Goal: Transaction & Acquisition: Book appointment/travel/reservation

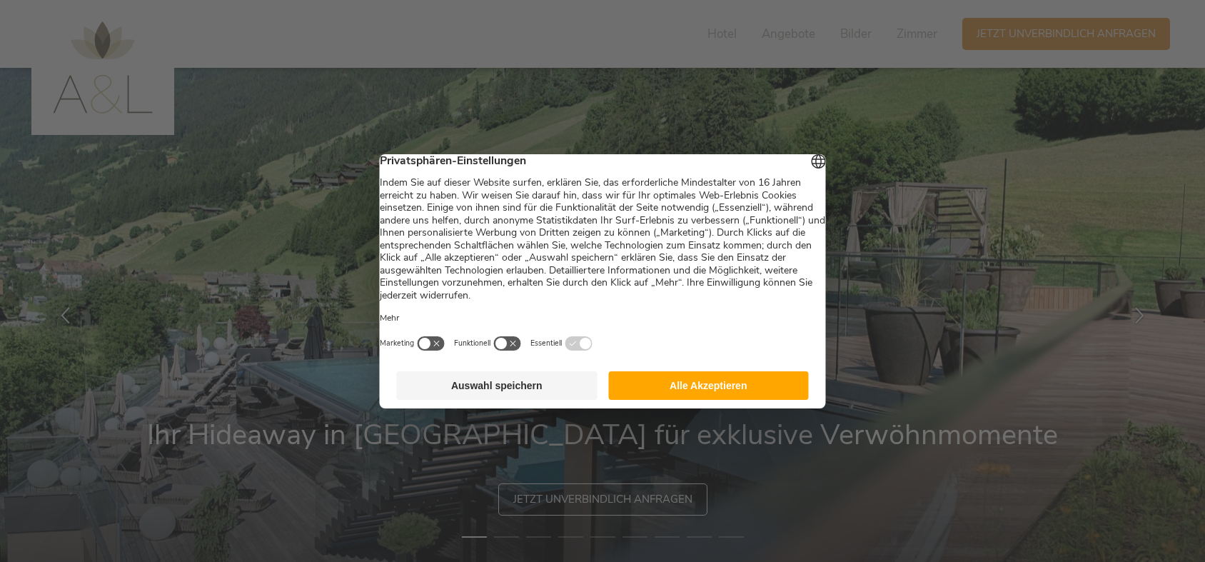
click at [716, 389] on button "Alle Akzeptieren" at bounding box center [708, 385] width 201 height 29
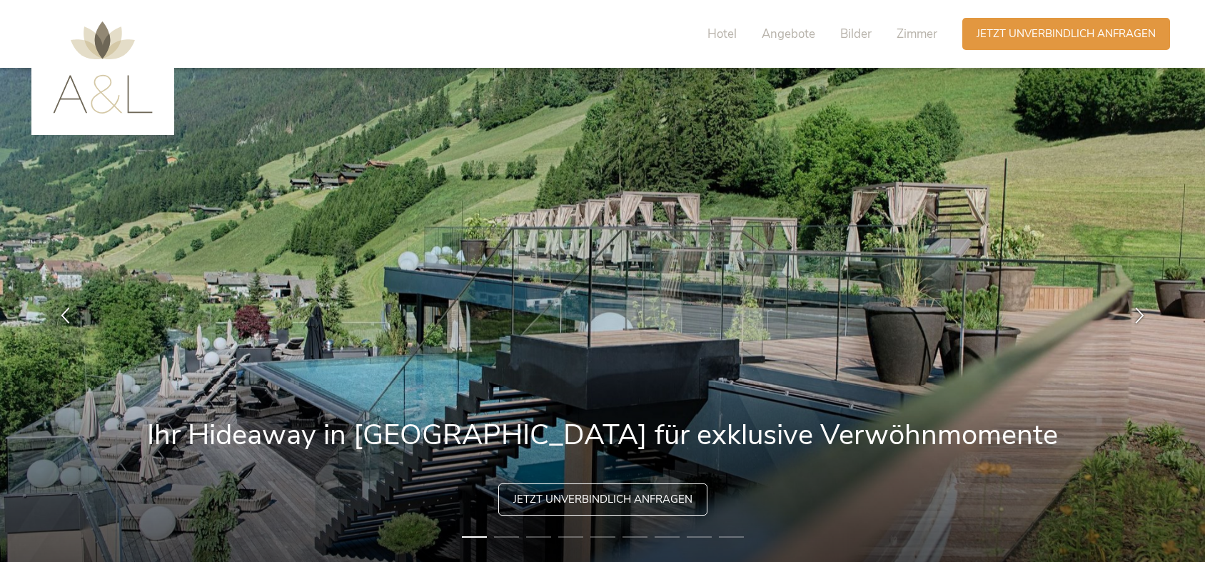
click at [844, 31] on span "Bilder" at bounding box center [855, 34] width 31 height 16
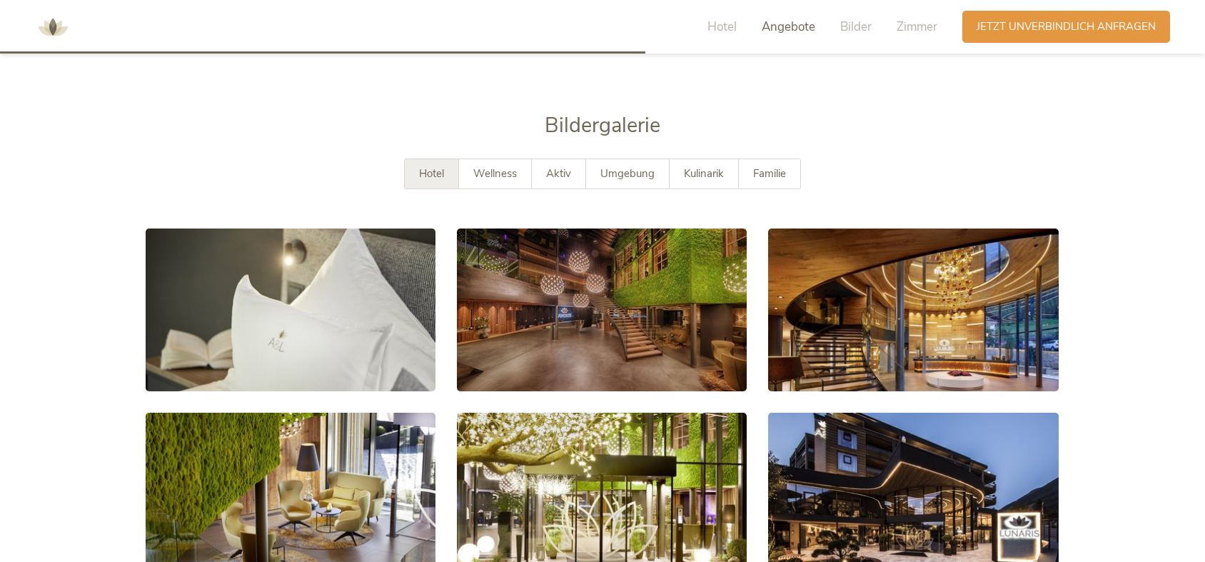
scroll to position [2492, 0]
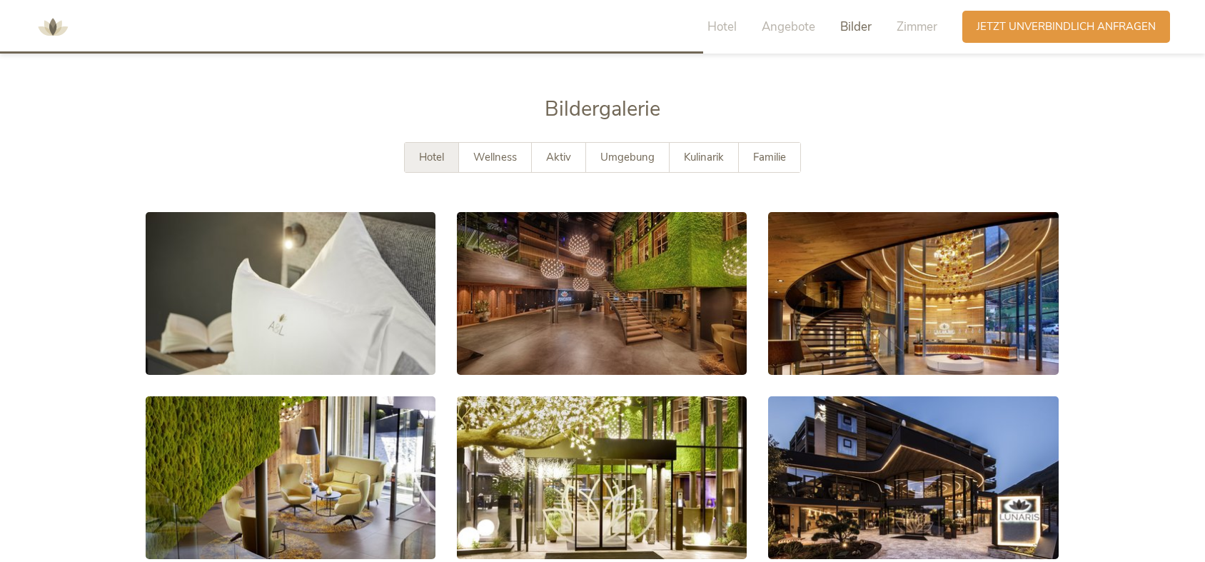
click at [283, 280] on link at bounding box center [291, 293] width 290 height 163
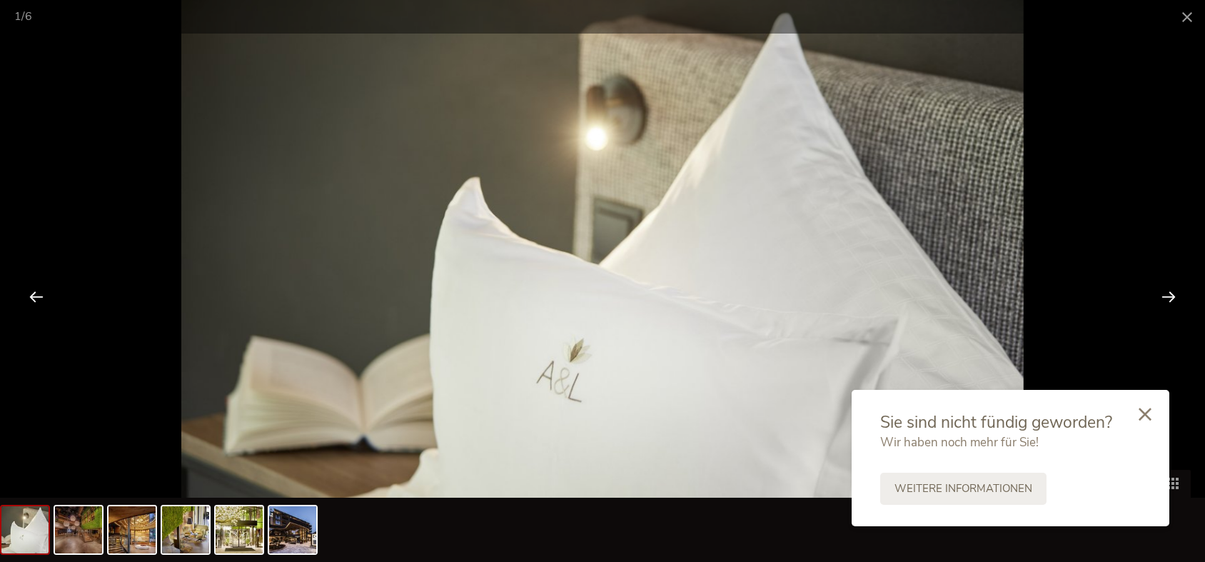
click at [1165, 285] on div at bounding box center [1168, 296] width 44 height 44
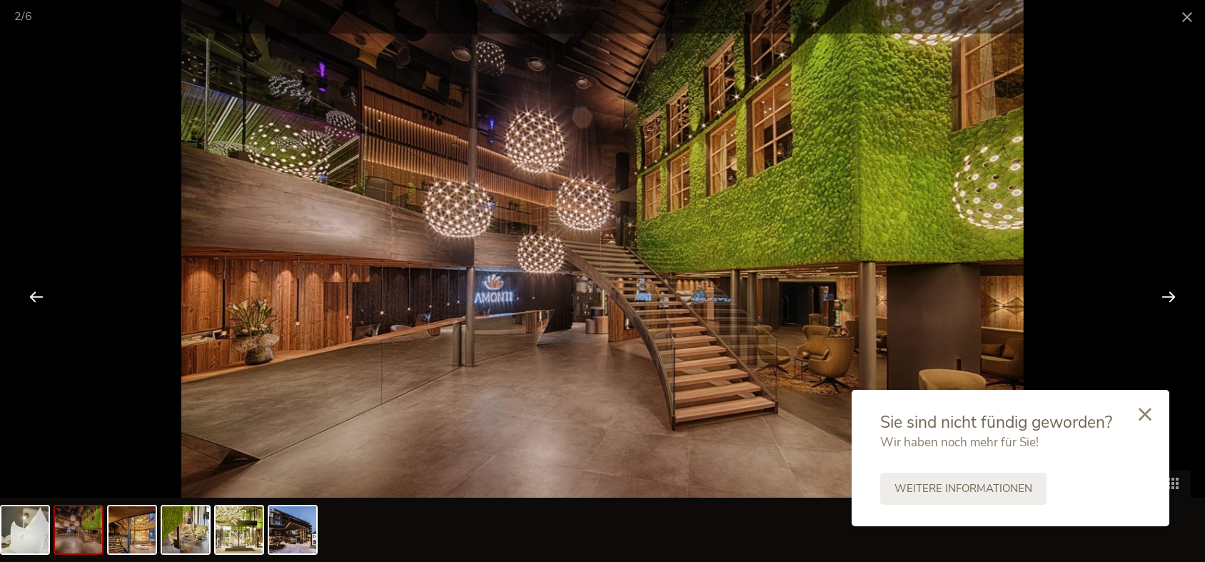
click at [1141, 410] on icon at bounding box center [1144, 413] width 13 height 13
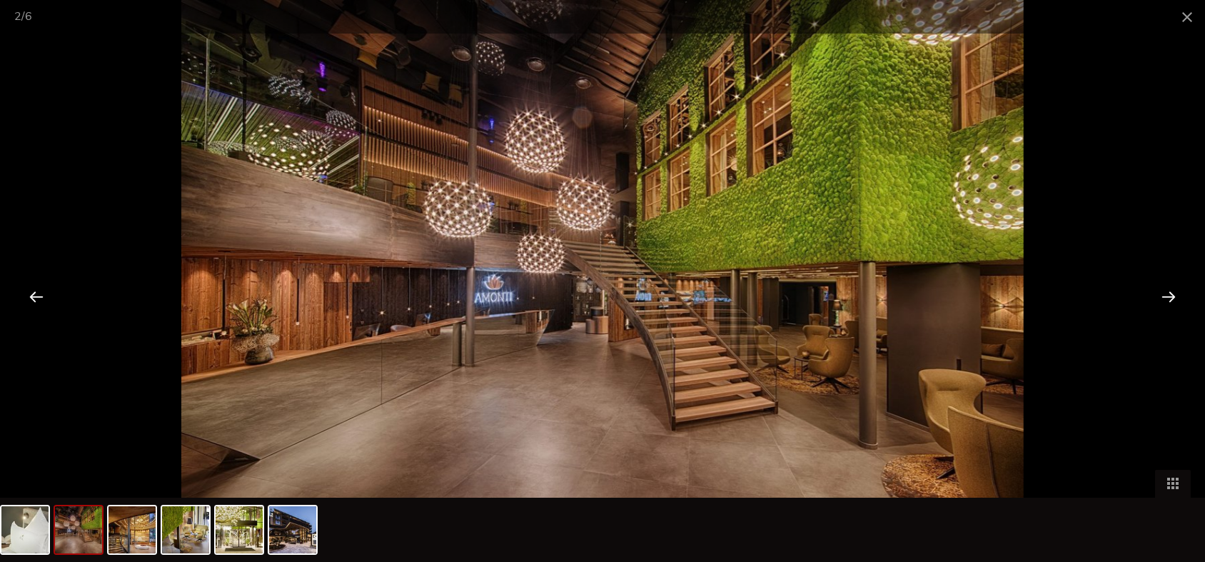
click at [1170, 307] on div at bounding box center [1168, 296] width 44 height 44
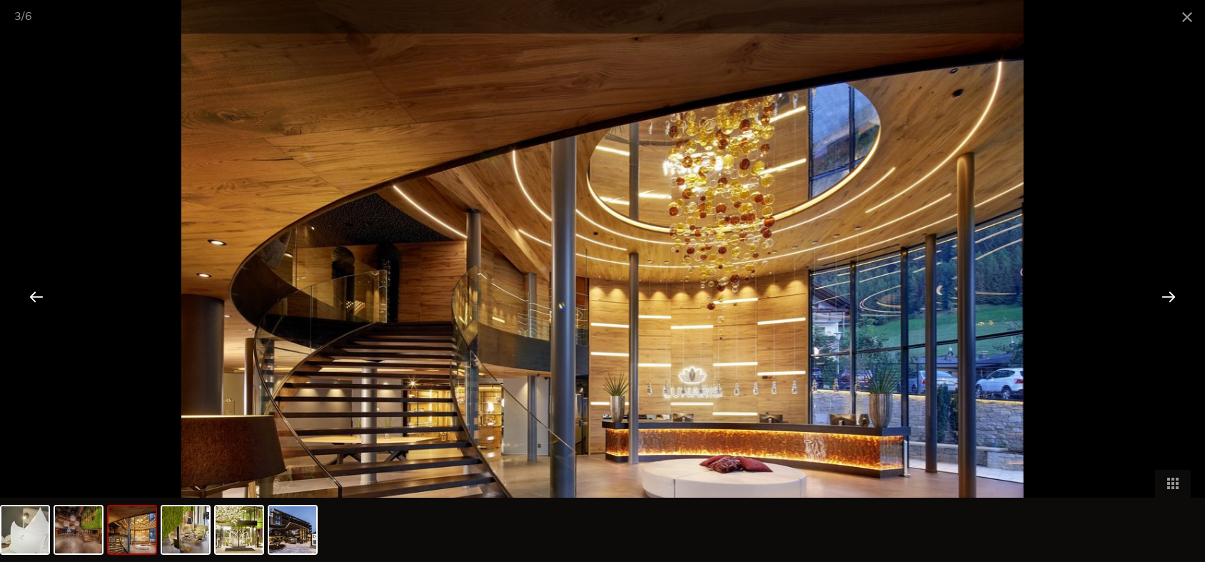
click at [1173, 300] on div at bounding box center [1168, 296] width 44 height 44
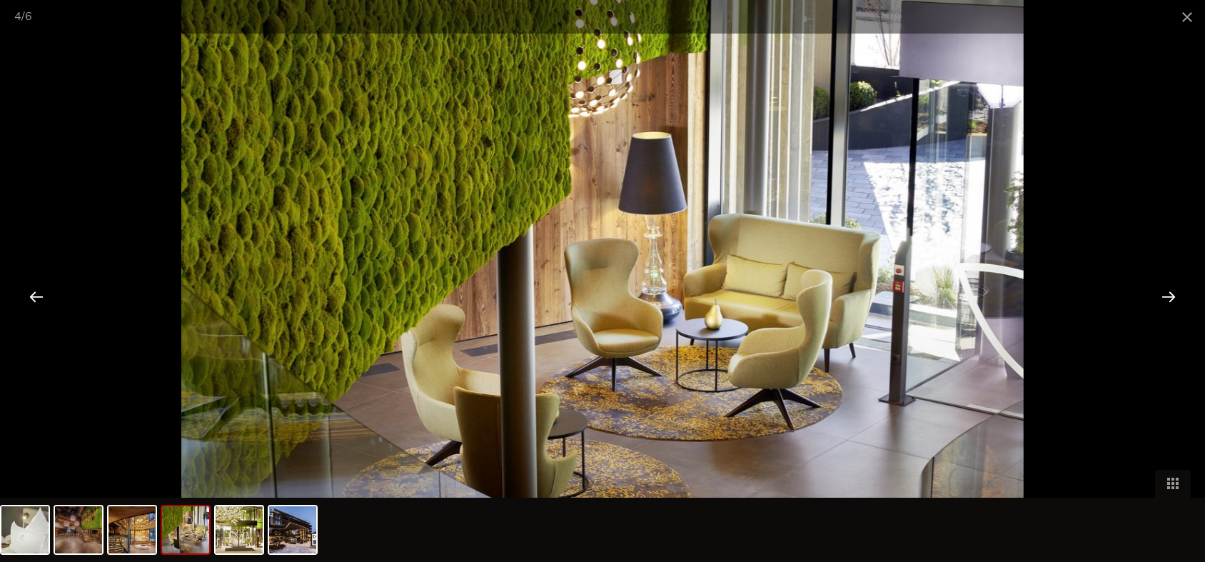
click at [1176, 303] on div at bounding box center [1168, 296] width 44 height 44
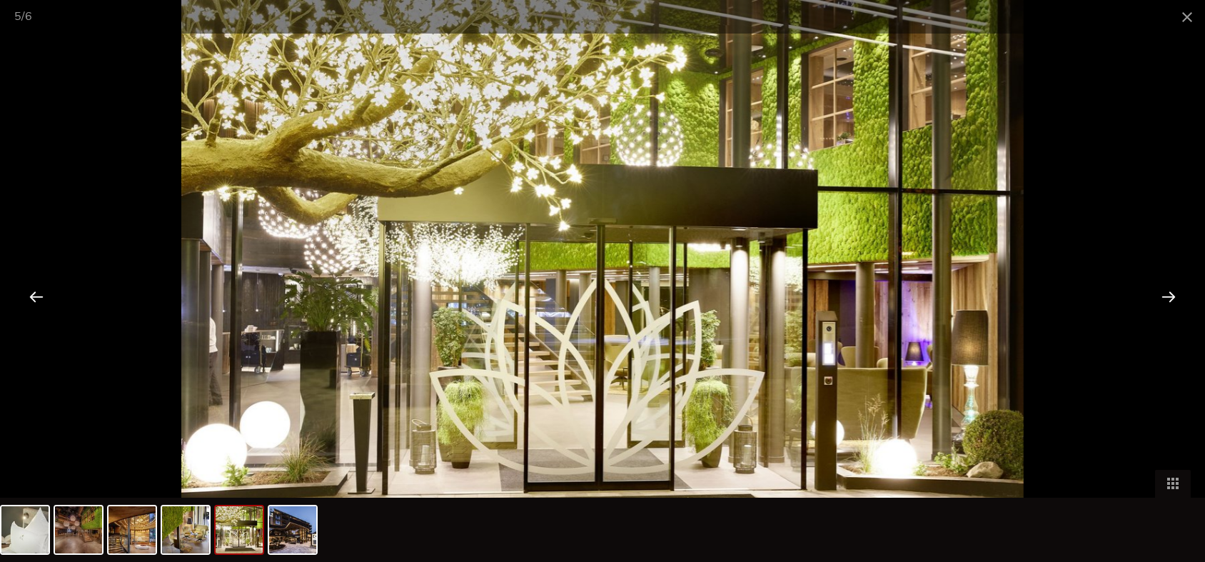
click at [22, 298] on div at bounding box center [36, 296] width 44 height 44
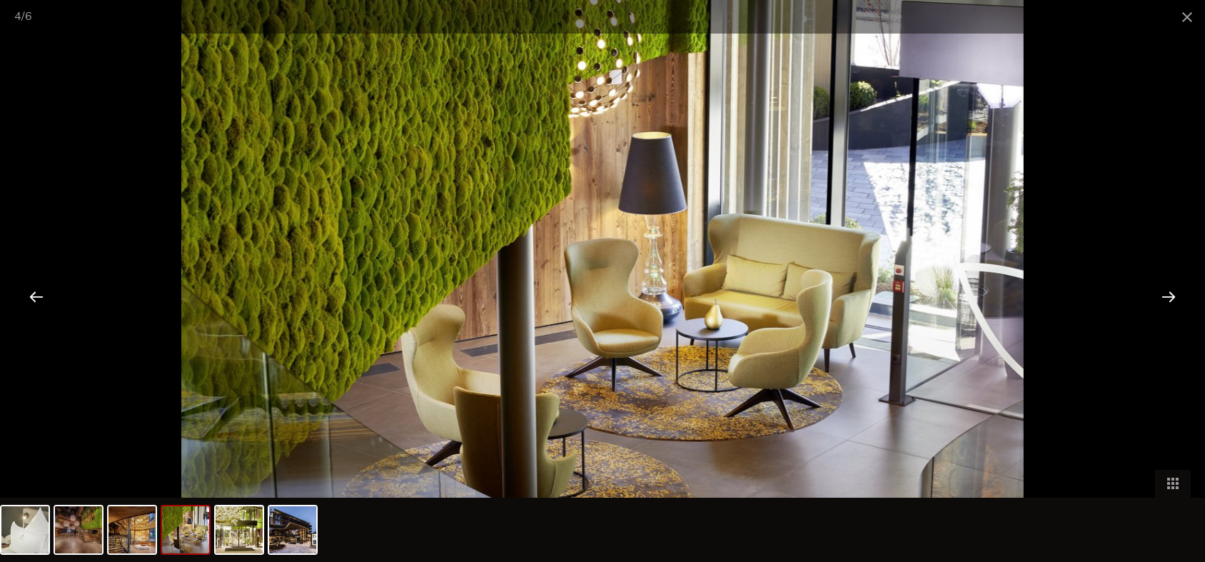
click at [1180, 295] on div at bounding box center [1168, 296] width 44 height 44
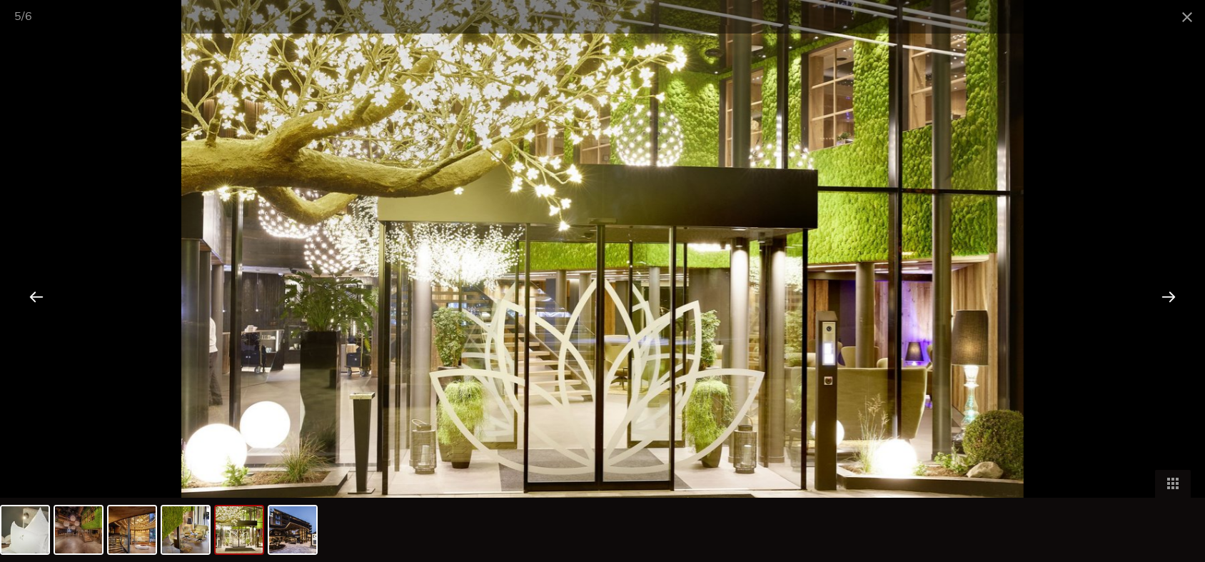
click at [1159, 287] on div at bounding box center [1168, 296] width 44 height 44
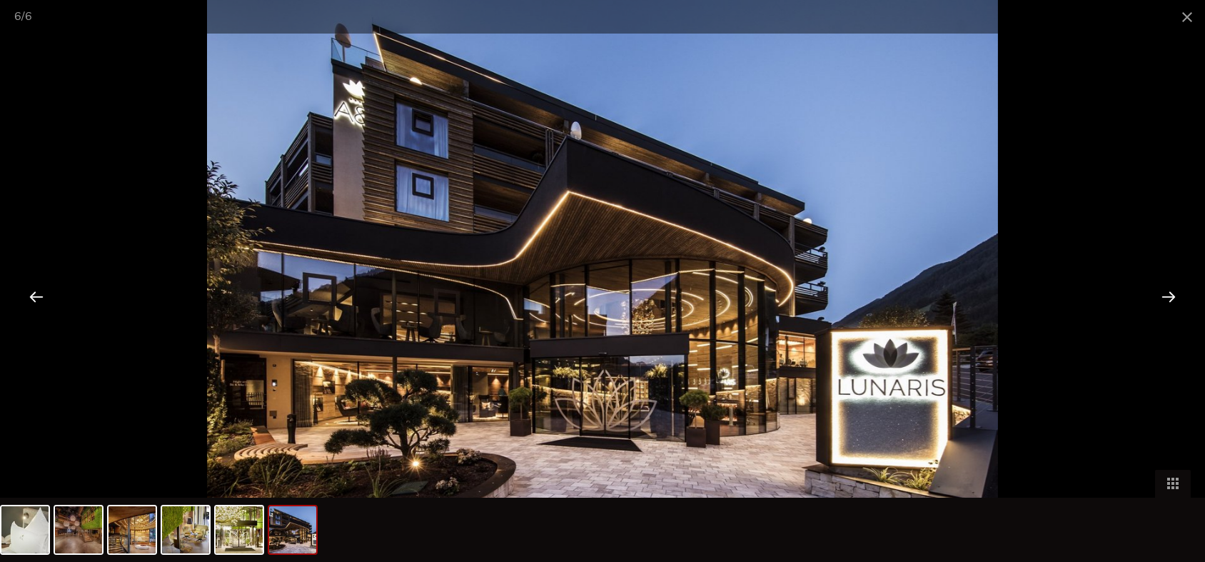
click at [1159, 287] on div at bounding box center [1168, 296] width 44 height 44
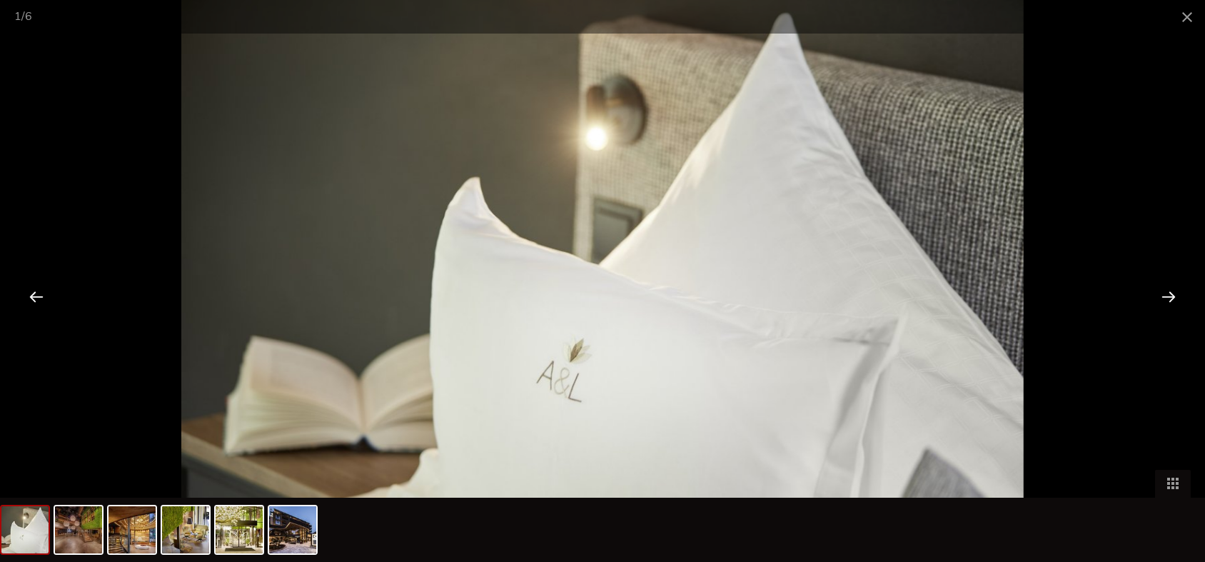
click at [1159, 287] on div at bounding box center [1168, 296] width 44 height 44
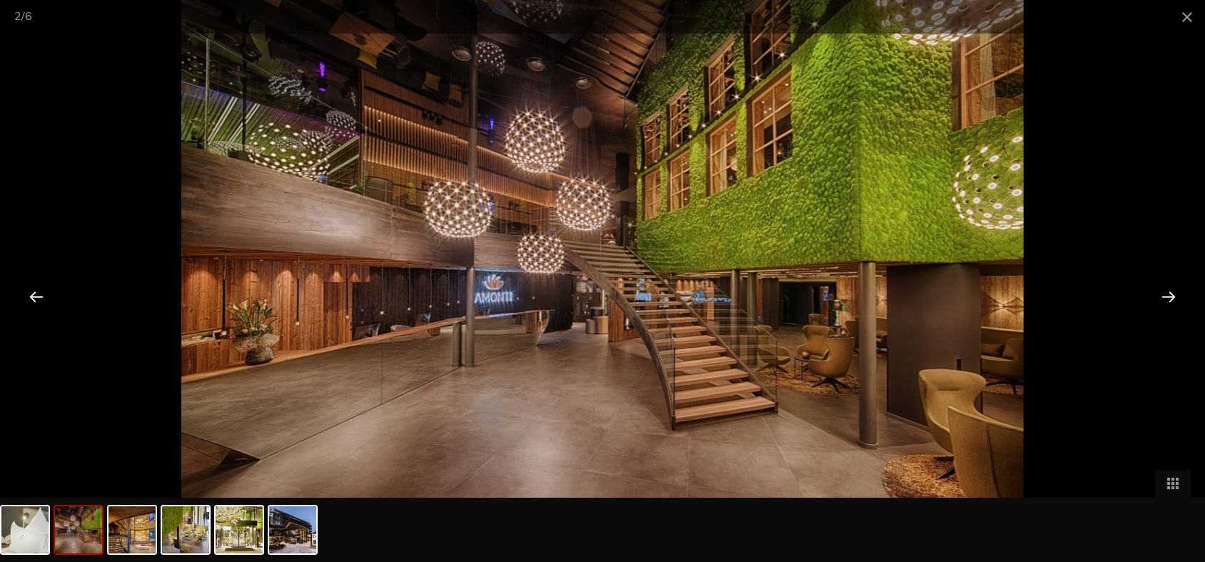
click at [1181, 13] on span at bounding box center [1187, 17] width 36 height 34
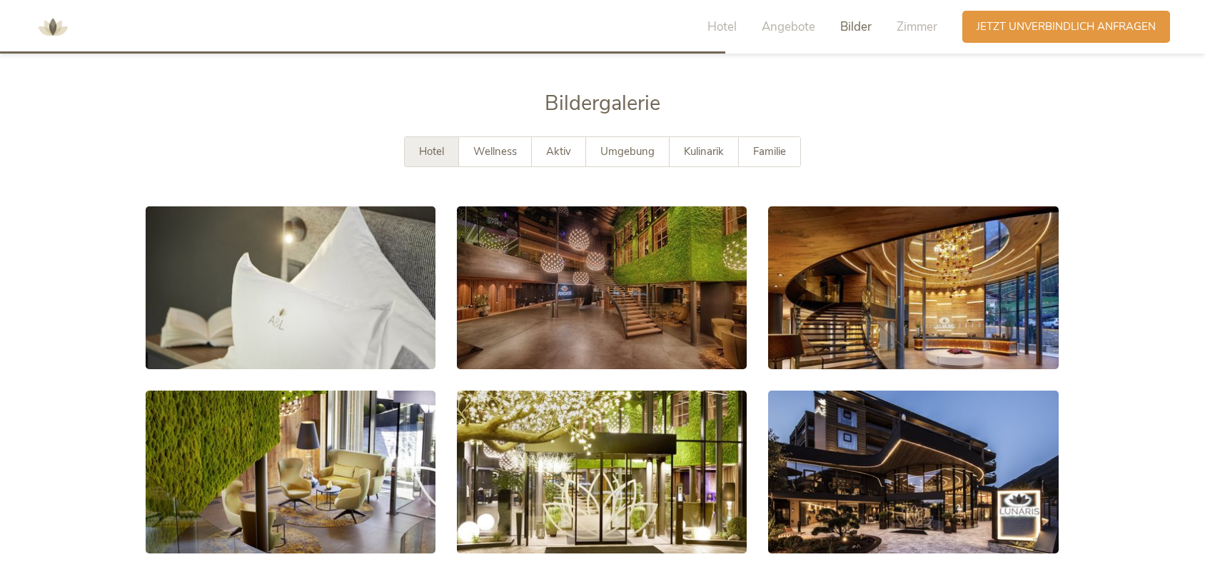
scroll to position [2413, 0]
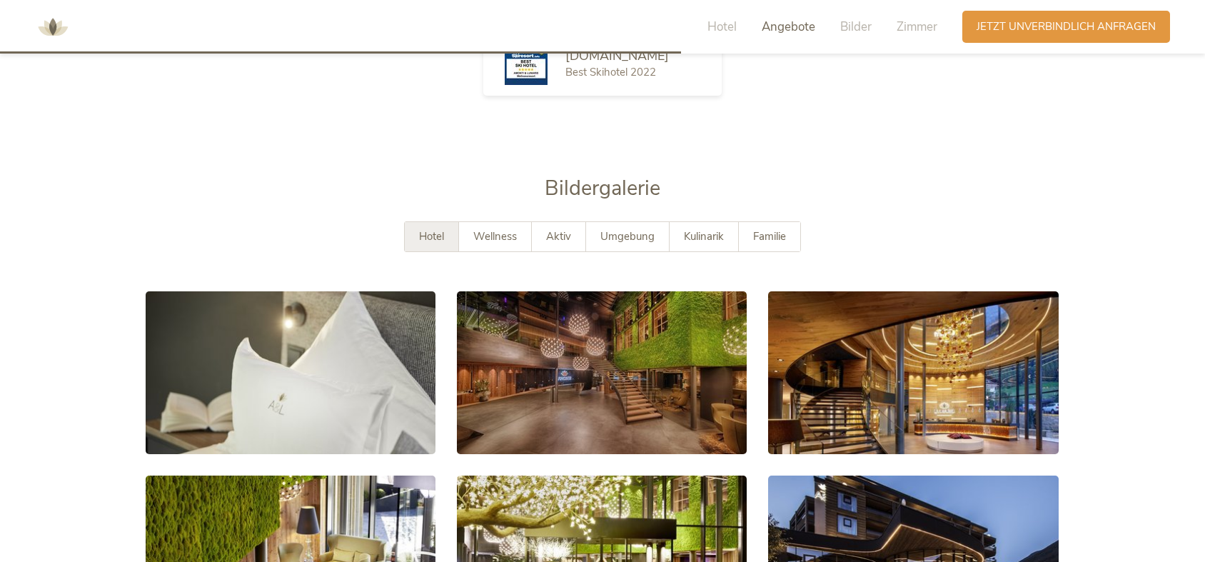
click at [495, 229] on span "Wellness" at bounding box center [495, 236] width 44 height 14
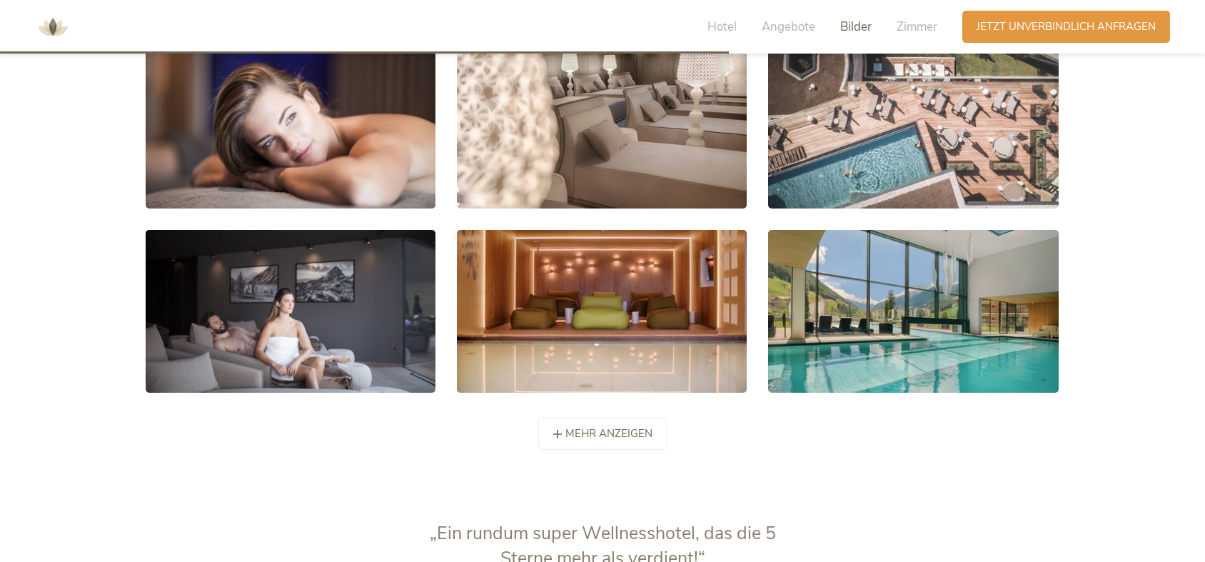
scroll to position [2809, 0]
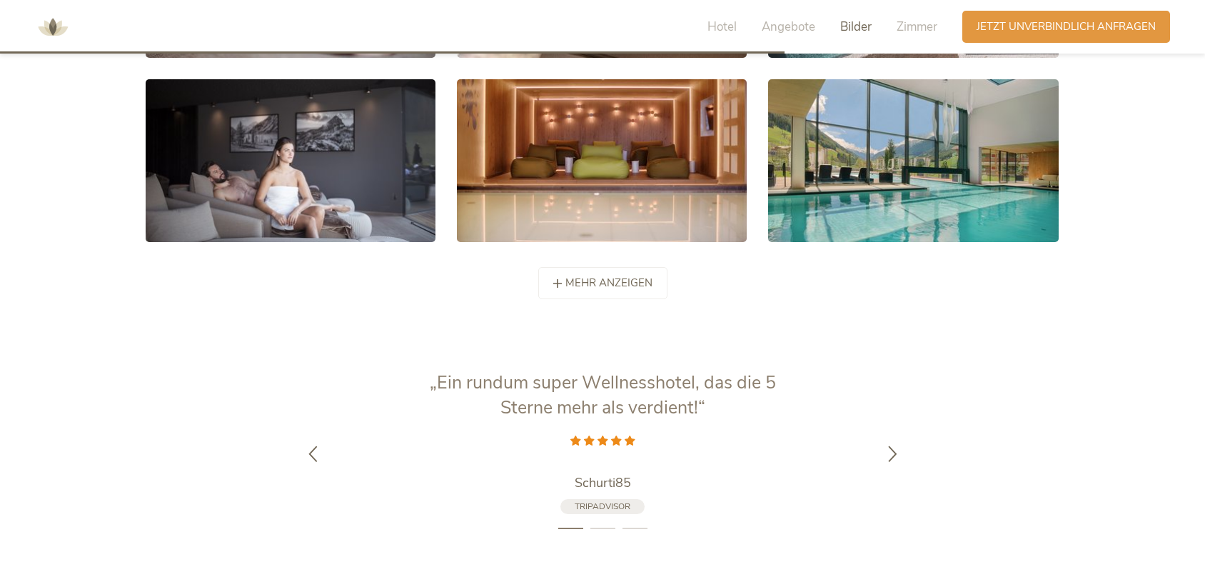
drag, startPoint x: 617, startPoint y: 254, endPoint x: 628, endPoint y: 295, distance: 42.9
click at [617, 275] on span "mehr anzeigen" at bounding box center [608, 282] width 87 height 15
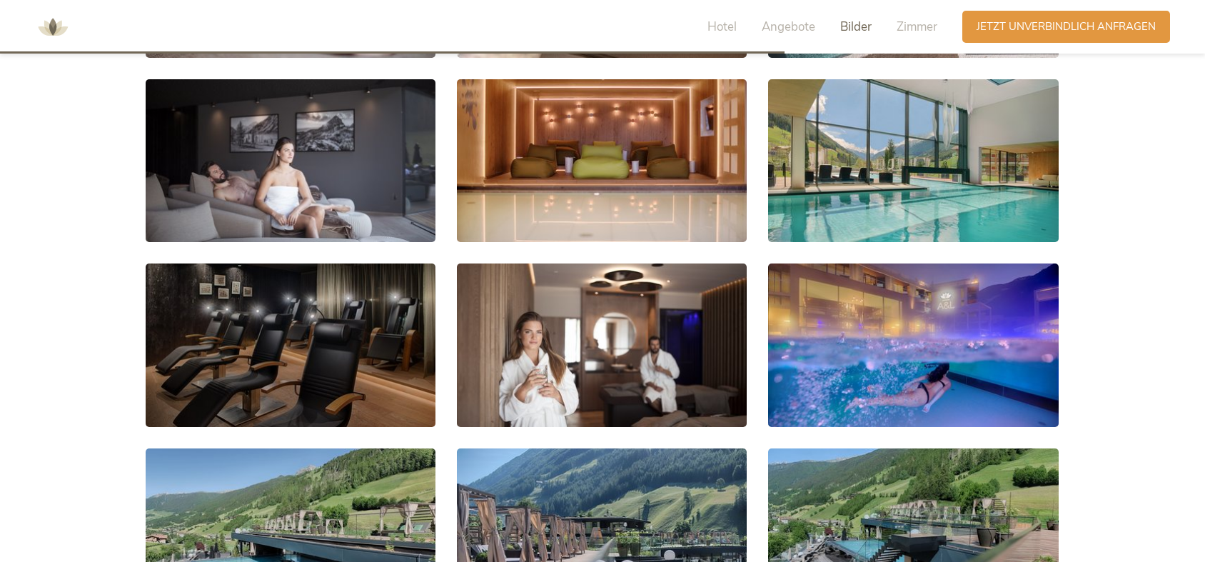
click at [345, 333] on link at bounding box center [291, 344] width 290 height 163
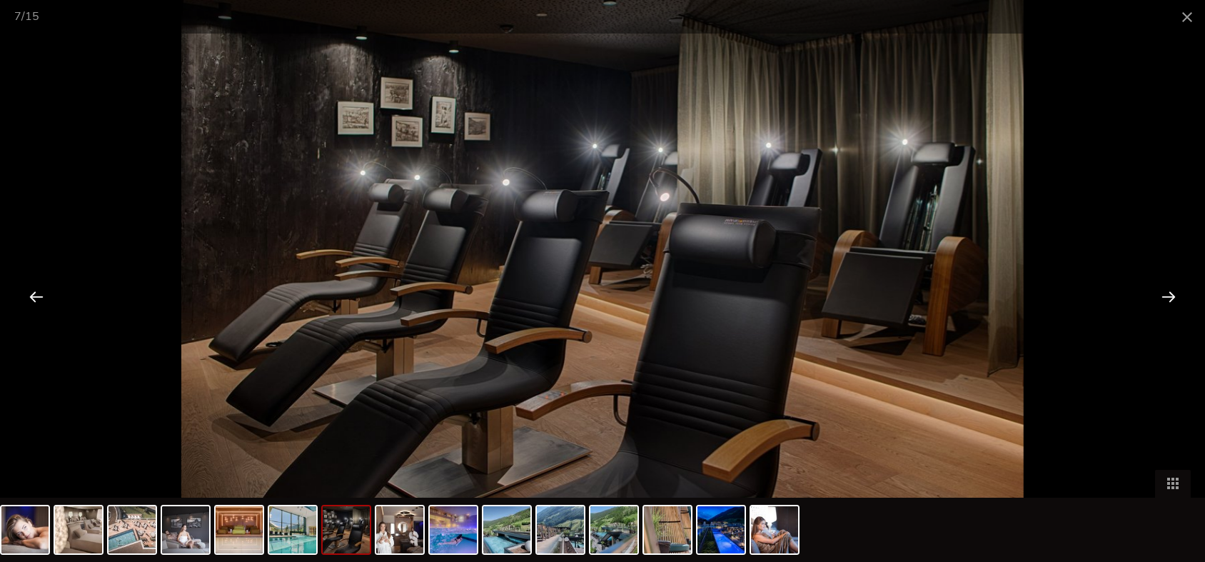
click at [1157, 291] on div at bounding box center [1168, 296] width 44 height 44
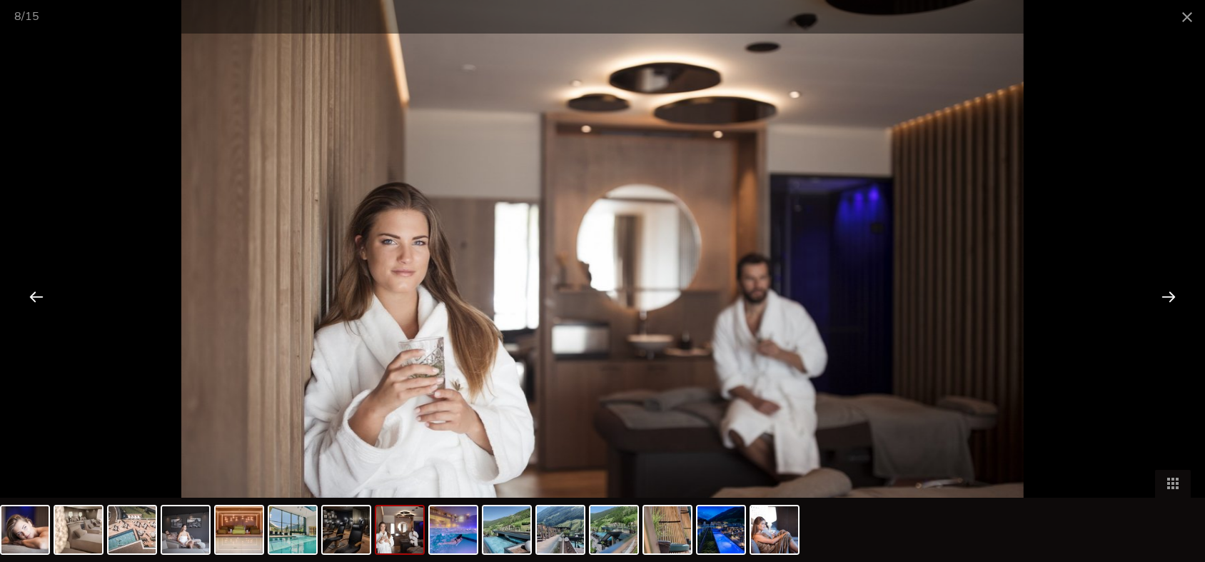
click at [1157, 291] on div at bounding box center [1168, 296] width 44 height 44
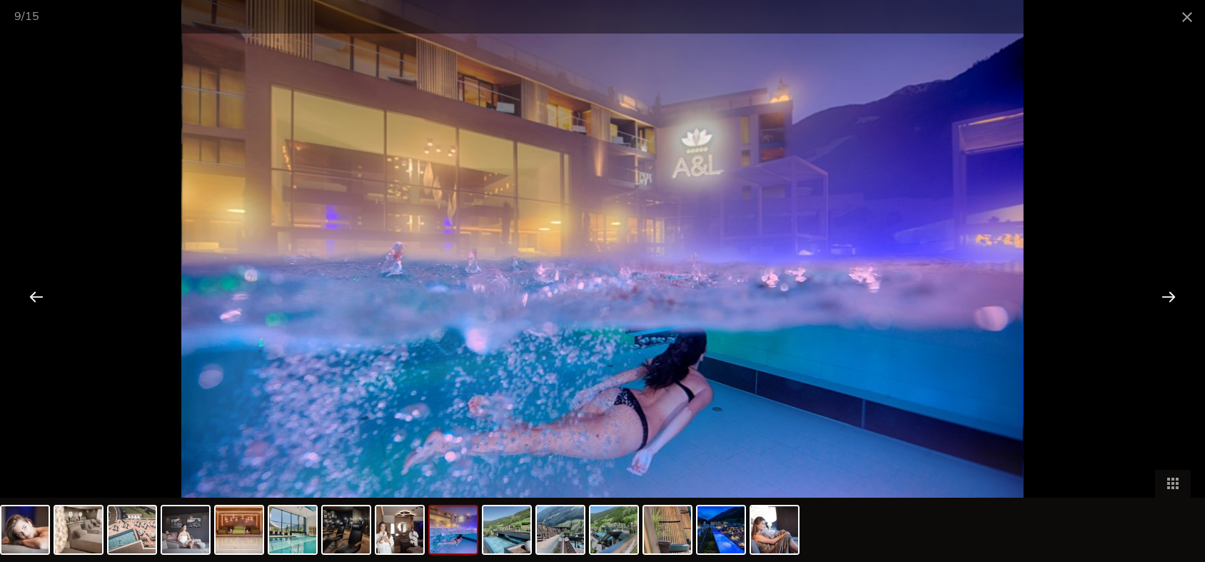
click at [1157, 291] on div at bounding box center [1168, 296] width 44 height 44
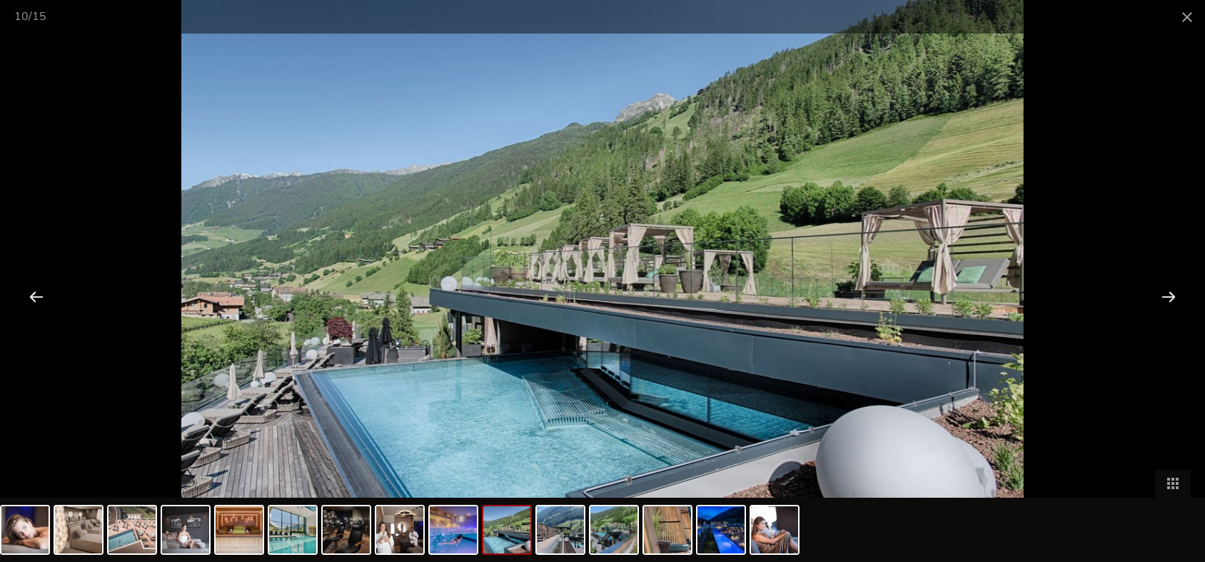
click at [1157, 291] on div at bounding box center [1168, 296] width 44 height 44
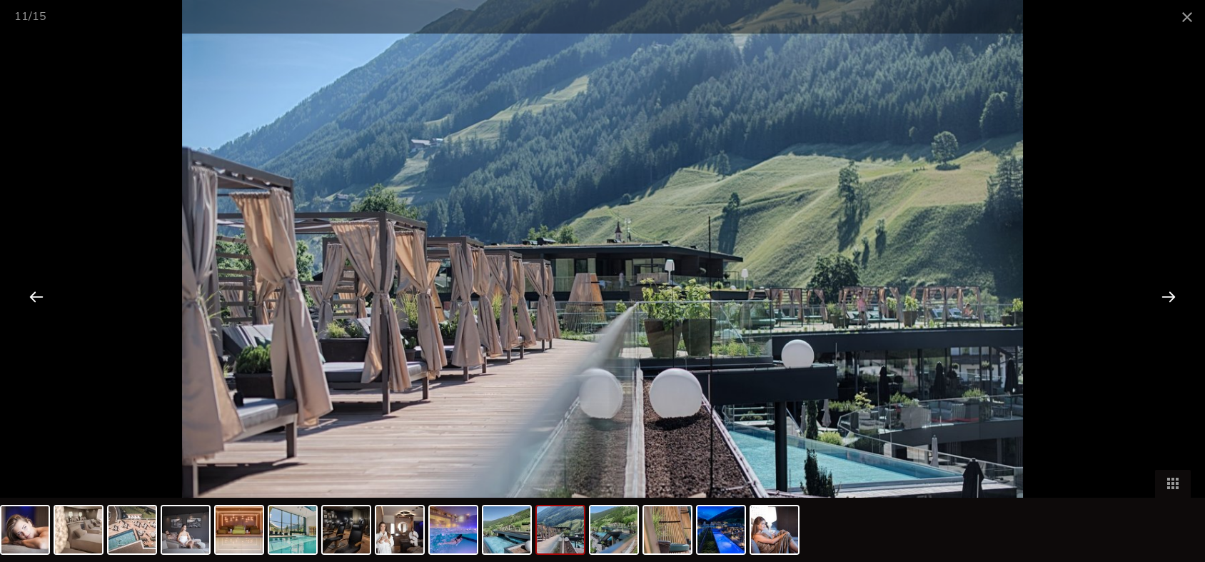
click at [1157, 291] on div at bounding box center [1168, 296] width 44 height 44
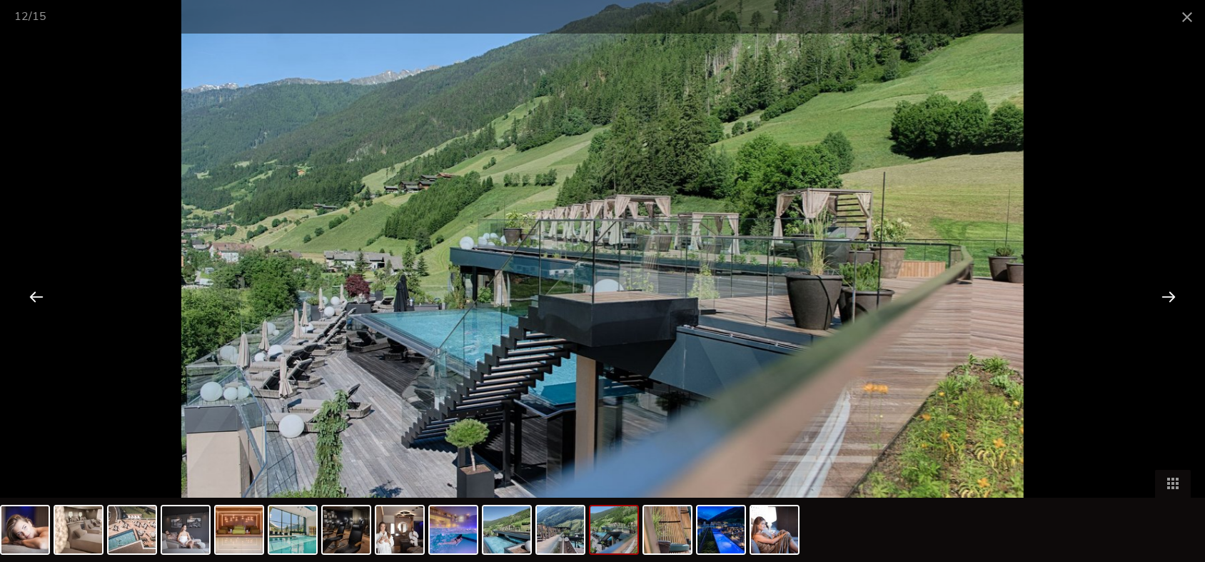
click at [1157, 291] on div at bounding box center [1168, 296] width 44 height 44
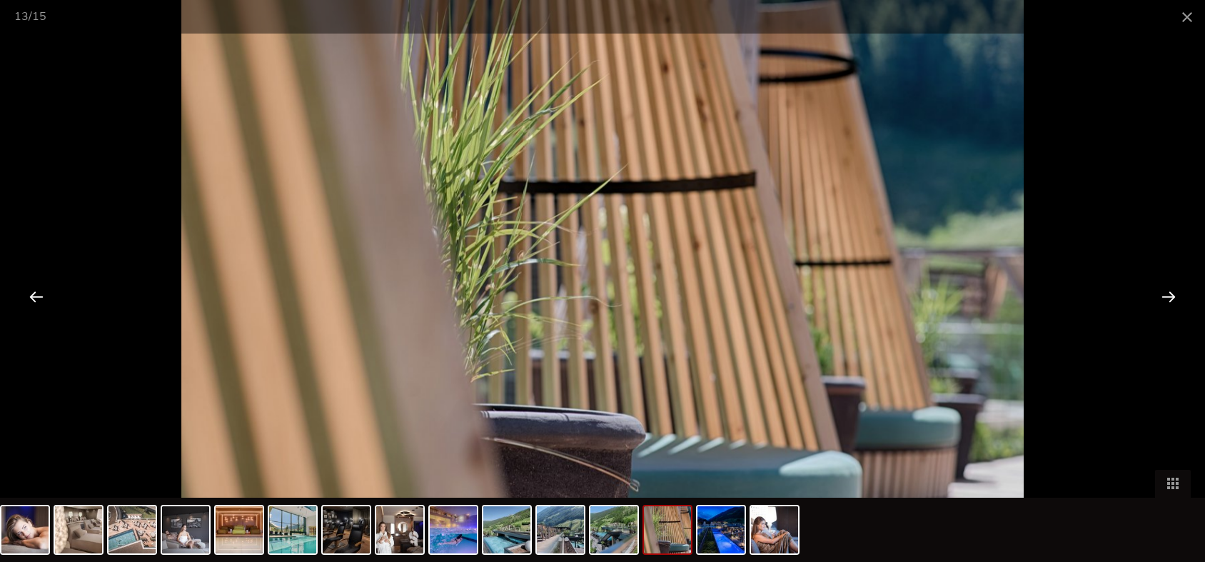
click at [1157, 291] on div at bounding box center [1168, 296] width 44 height 44
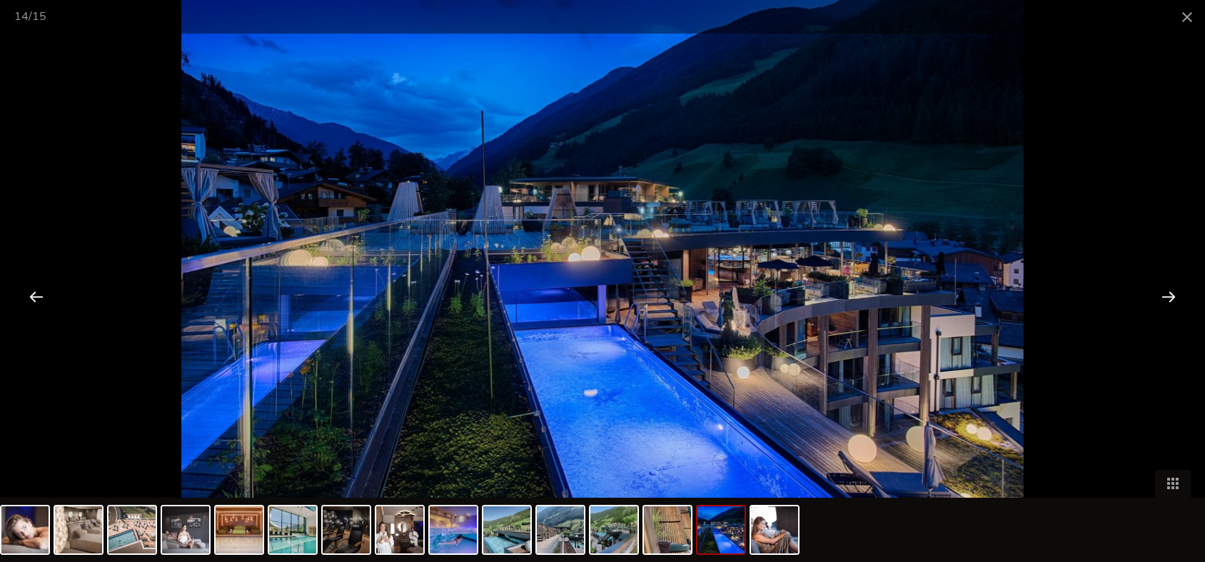
click at [1166, 282] on div at bounding box center [1168, 296] width 44 height 44
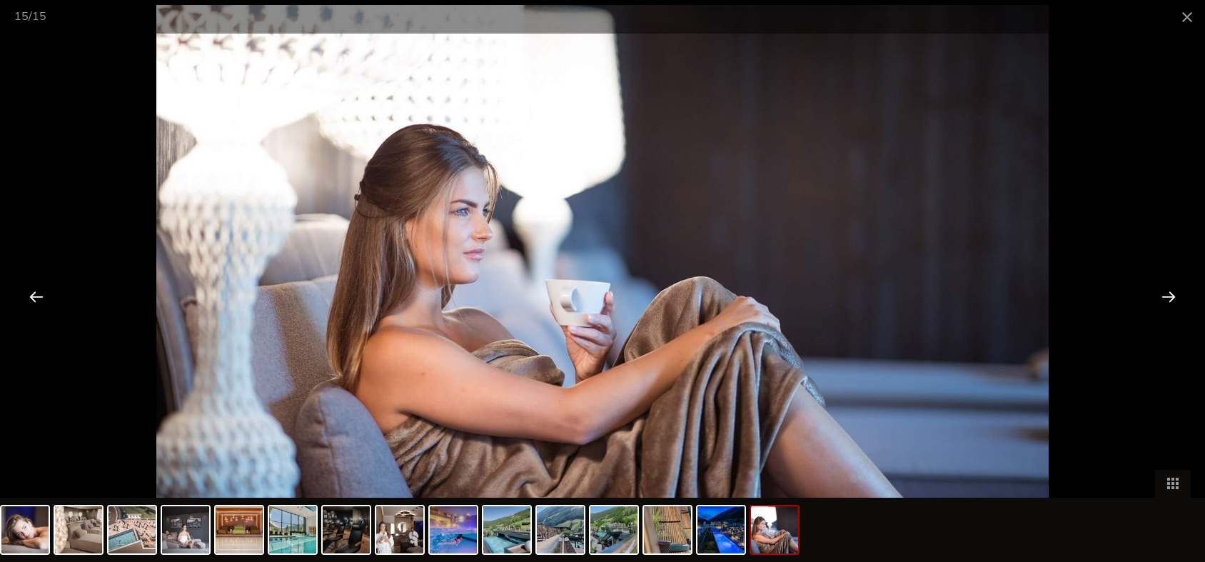
click at [1184, 21] on span at bounding box center [1187, 17] width 36 height 34
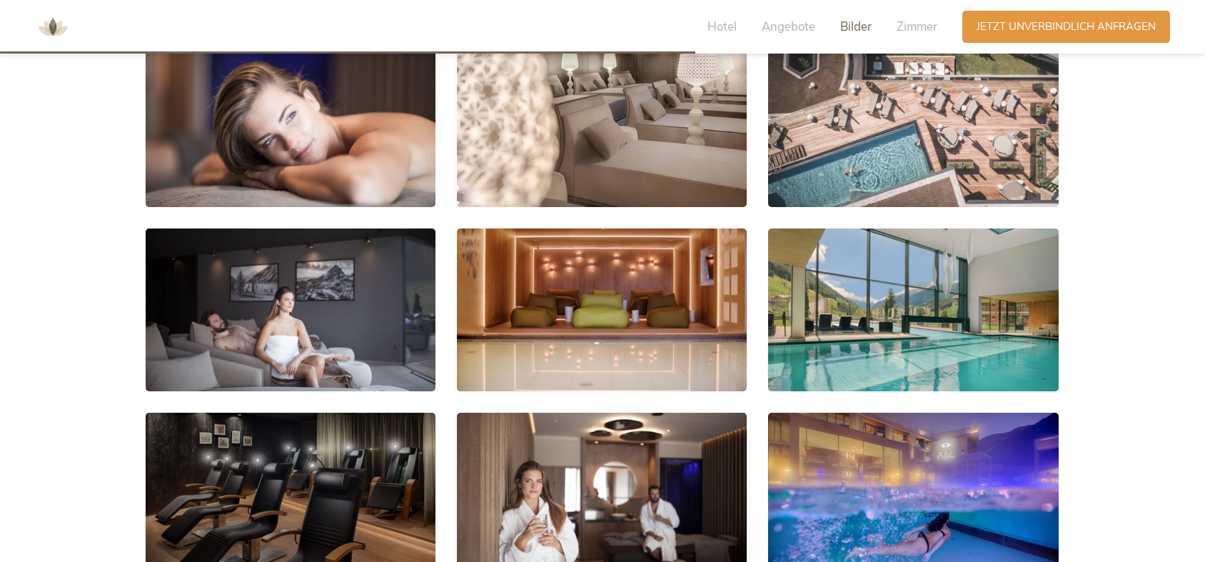
scroll to position [2492, 0]
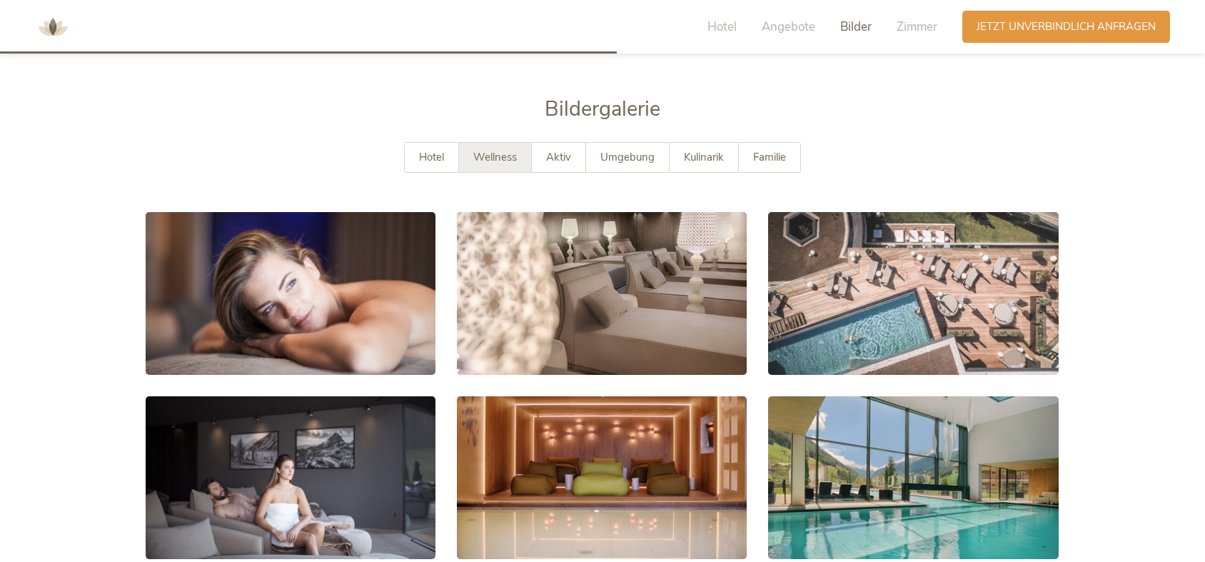
click at [909, 26] on span "Zimmer" at bounding box center [916, 27] width 41 height 16
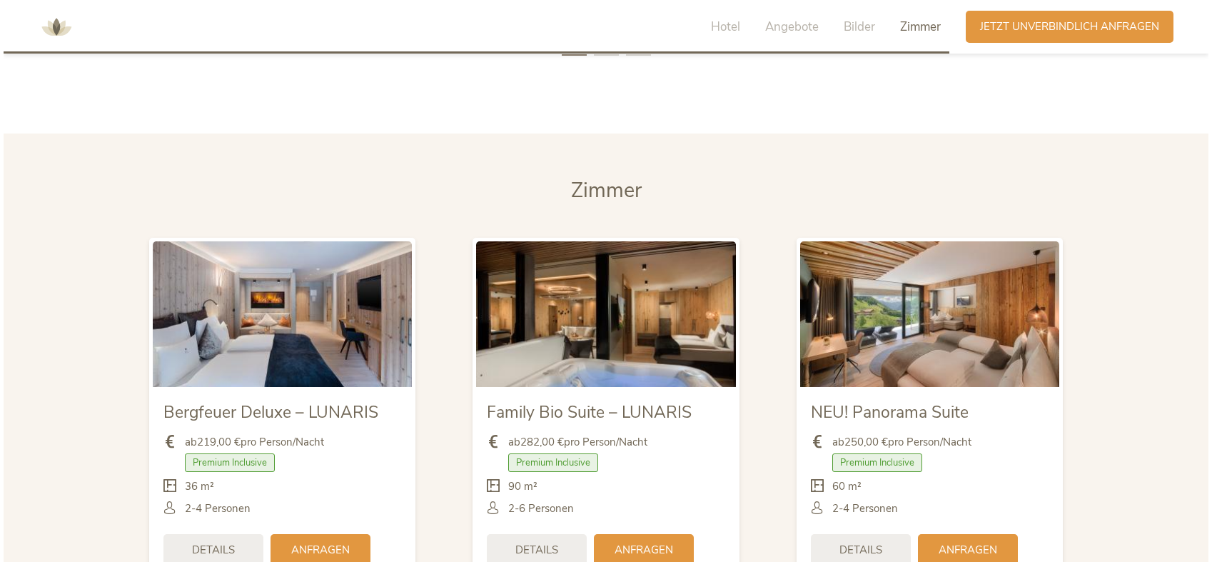
scroll to position [3873, 0]
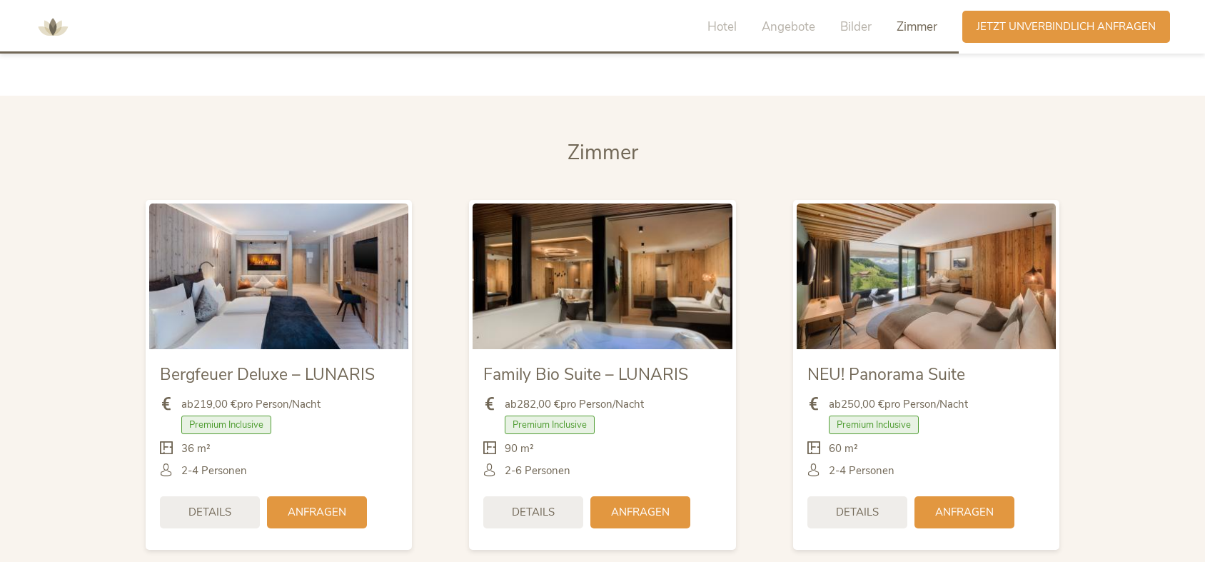
click at [643, 245] on img at bounding box center [601, 276] width 259 height 146
click at [594, 363] on span "Family Bio Suite – LUNARIS" at bounding box center [585, 374] width 205 height 22
click at [579, 386] on div "ab 282,00 € pro Person/Nacht Premium Inclusive 90 m²" at bounding box center [602, 437] width 238 height 103
click at [540, 240] on img at bounding box center [601, 276] width 259 height 146
click at [539, 504] on span "Details" at bounding box center [533, 511] width 43 height 15
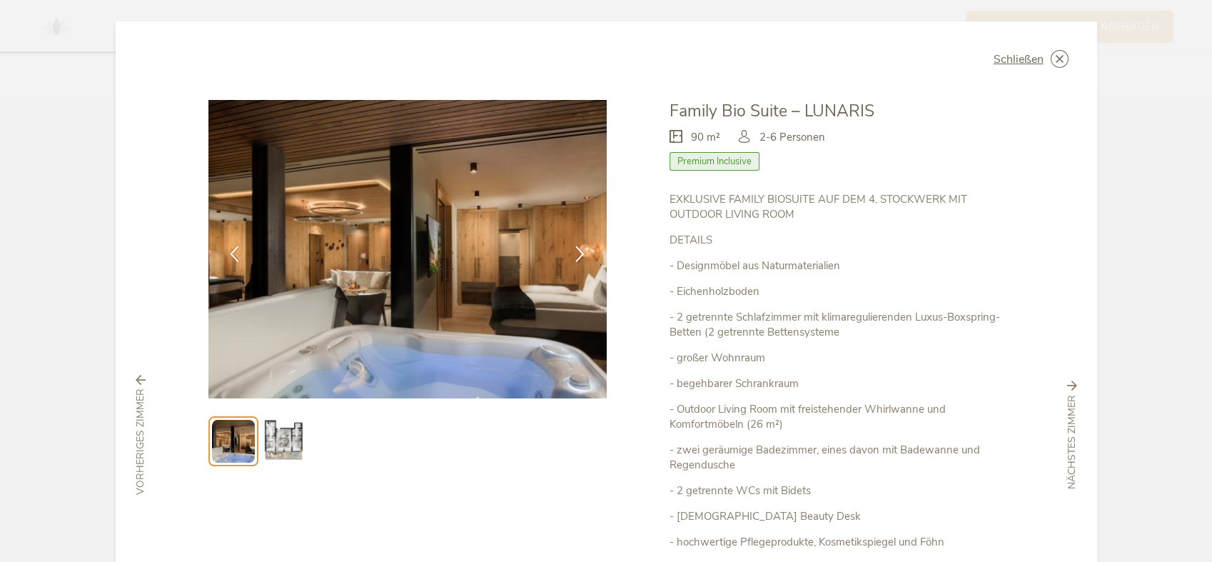
click at [578, 251] on icon at bounding box center [580, 253] width 16 height 16
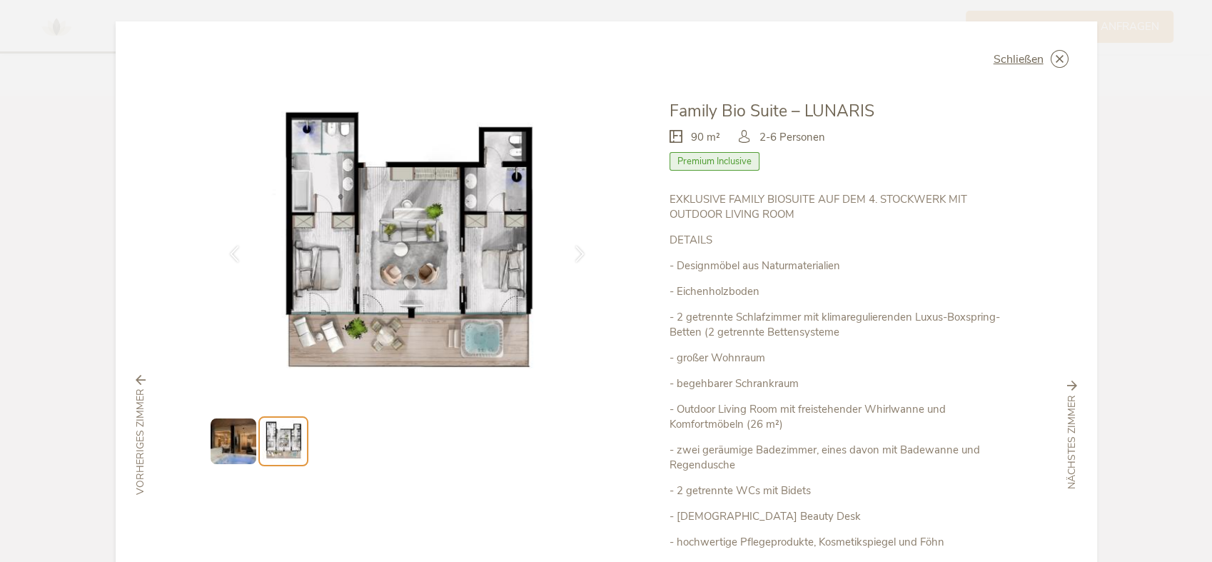
click at [575, 253] on icon at bounding box center [580, 253] width 16 height 16
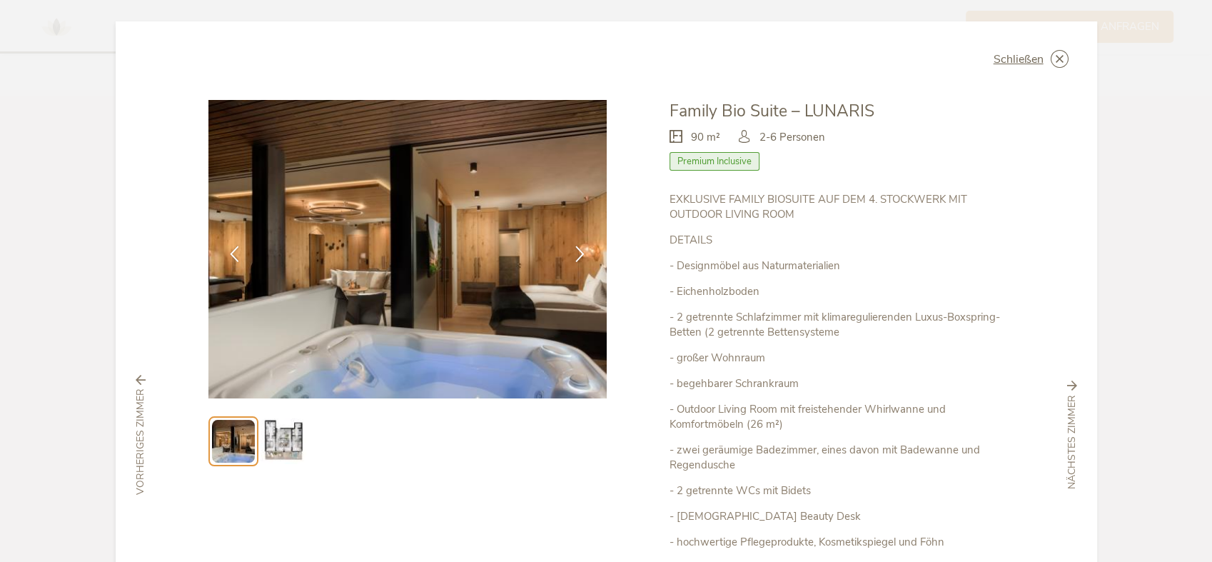
click at [575, 253] on icon at bounding box center [580, 253] width 16 height 16
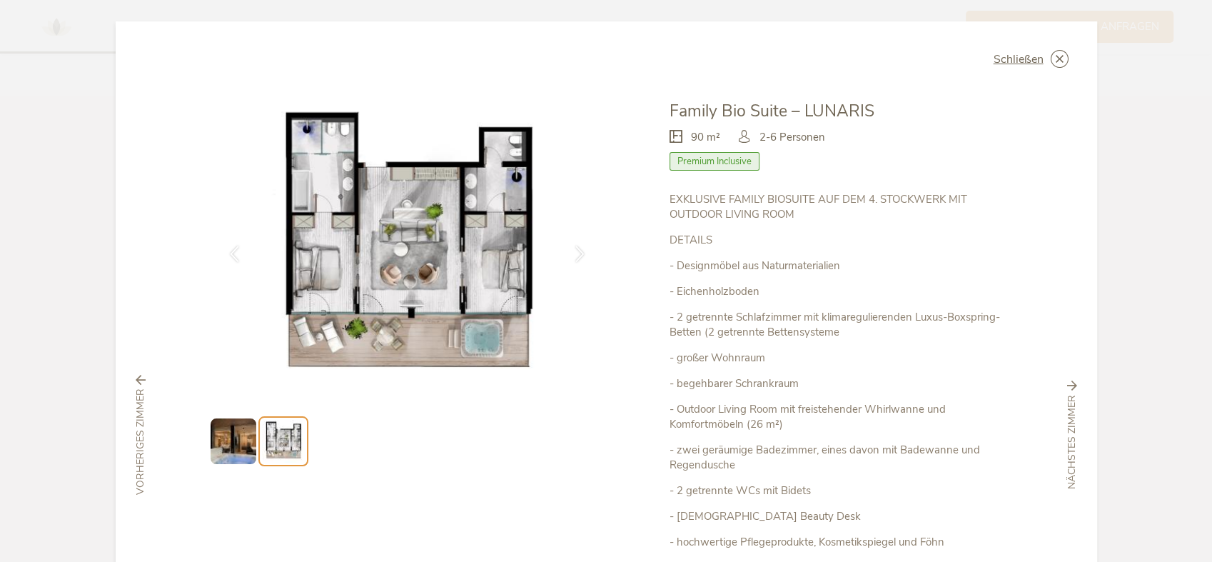
click at [575, 253] on icon at bounding box center [580, 253] width 16 height 16
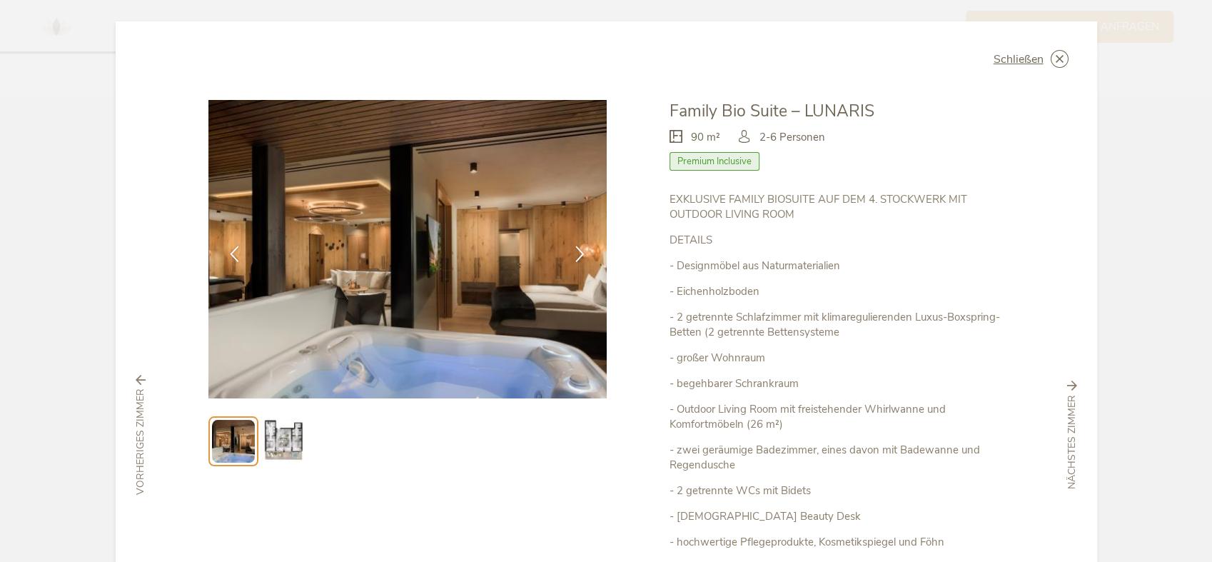
drag, startPoint x: 560, startPoint y: 279, endPoint x: 560, endPoint y: 271, distance: 7.8
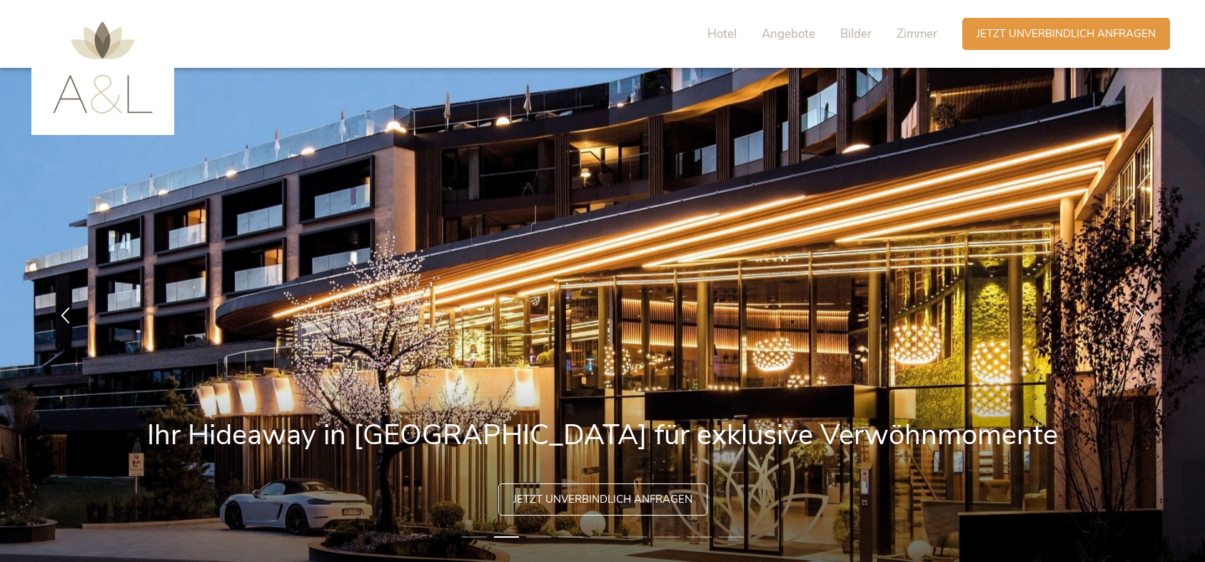
click at [913, 34] on span "Zimmer" at bounding box center [916, 34] width 41 height 16
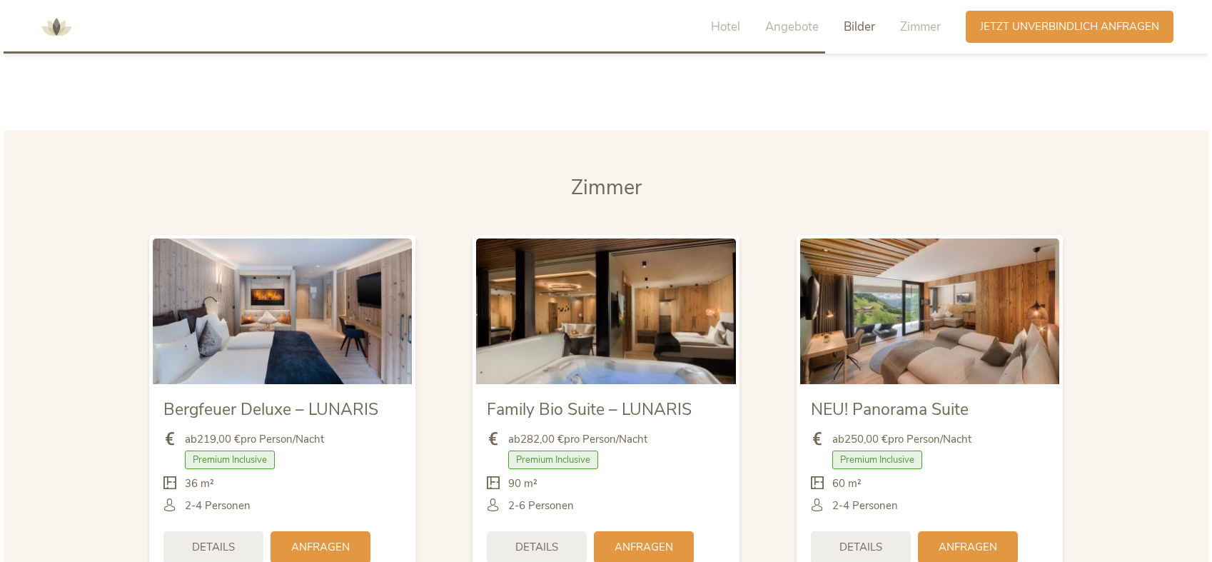
scroll to position [3274, 0]
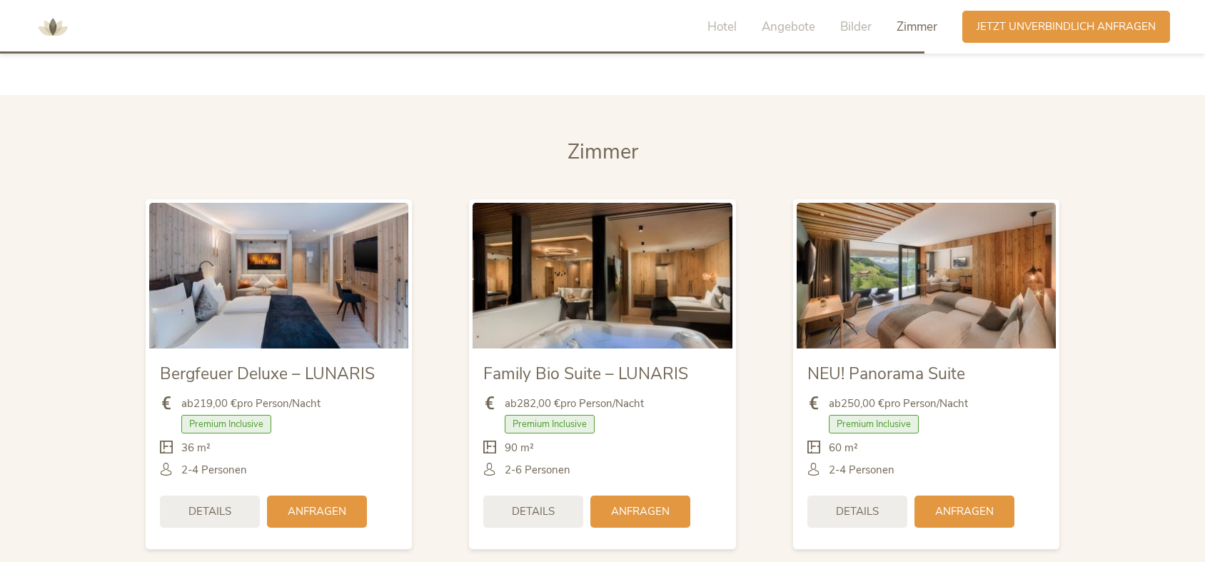
click at [849, 506] on div "Details Anfragen" at bounding box center [926, 511] width 238 height 46
click at [851, 495] on div "Details" at bounding box center [857, 511] width 100 height 32
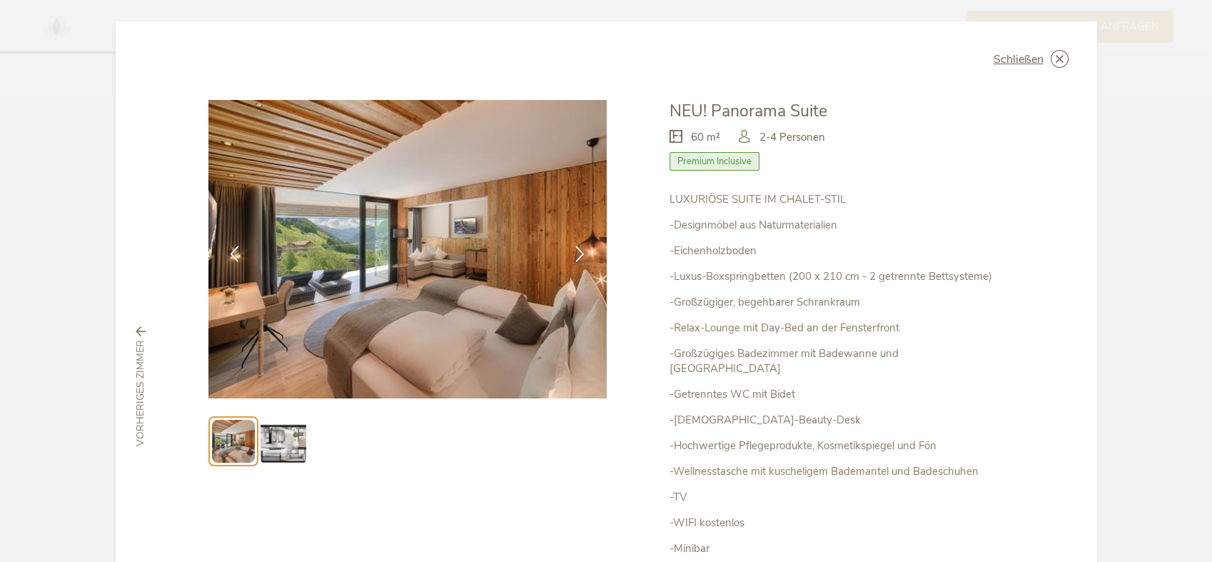
click at [571, 263] on div at bounding box center [579, 253] width 45 height 45
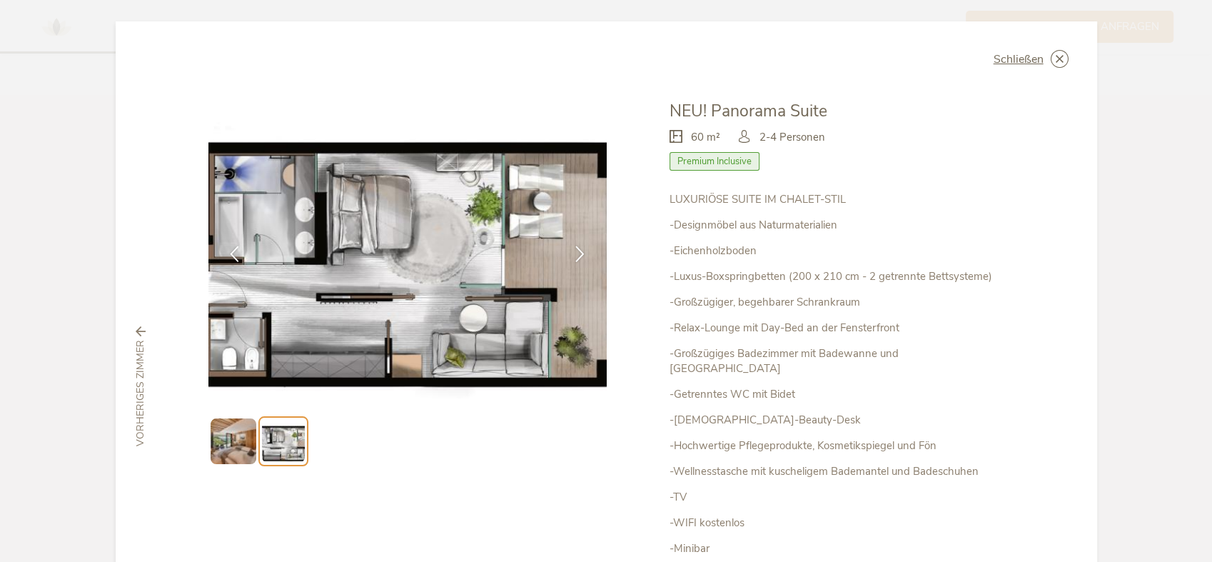
click at [226, 253] on icon at bounding box center [234, 253] width 16 height 16
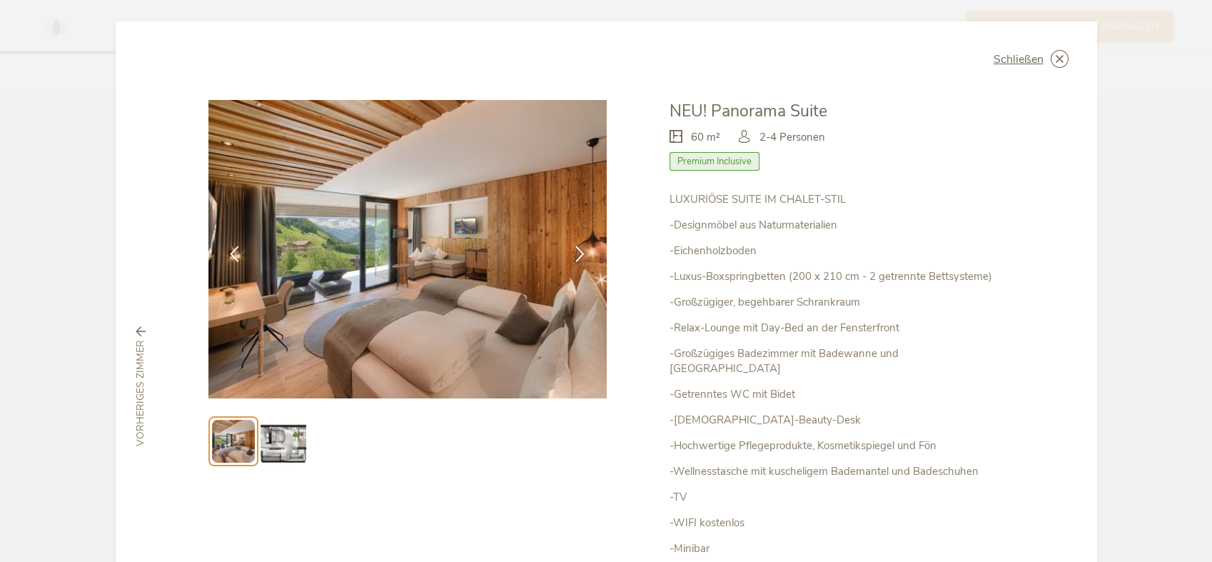
click at [567, 251] on div at bounding box center [579, 253] width 45 height 45
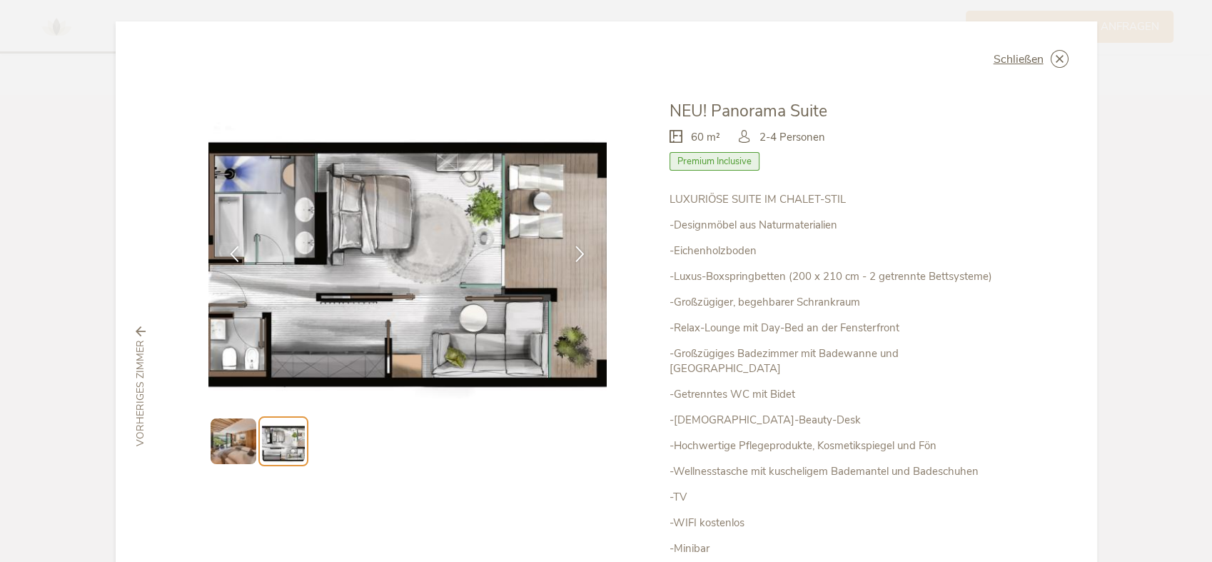
click at [567, 251] on div at bounding box center [579, 253] width 45 height 45
click at [580, 246] on icon at bounding box center [580, 253] width 16 height 16
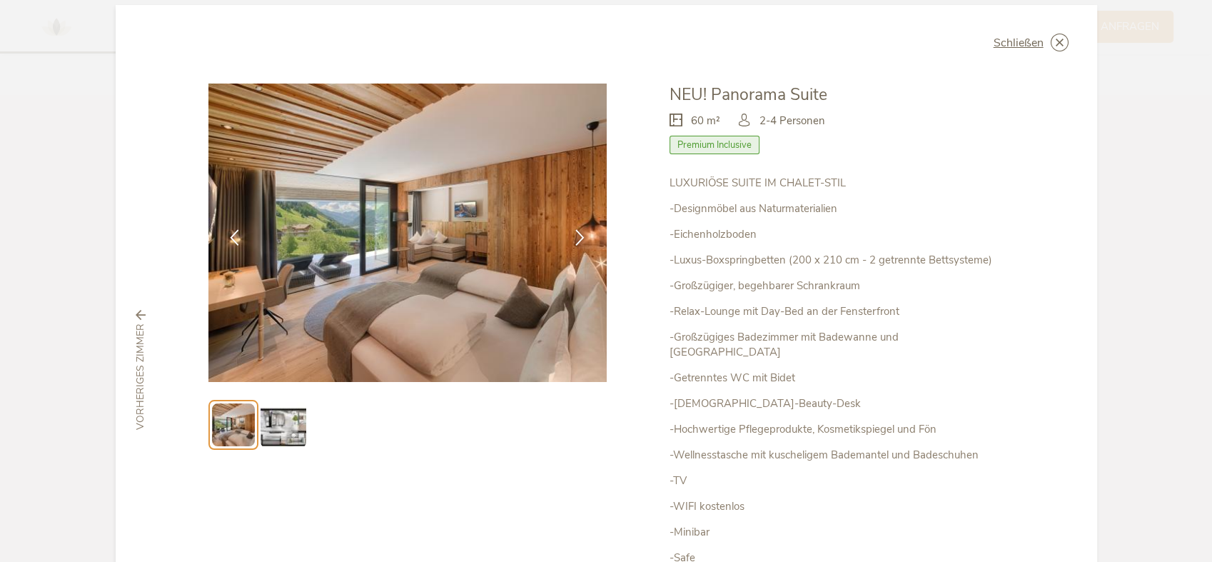
scroll to position [0, 0]
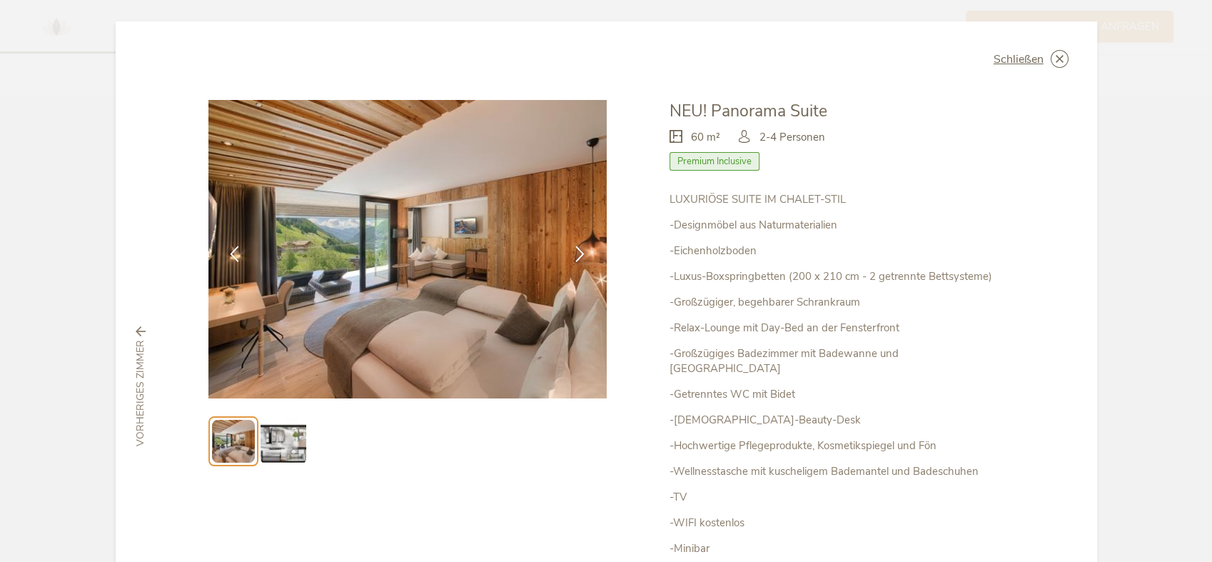
click at [281, 451] on img at bounding box center [283, 441] width 46 height 46
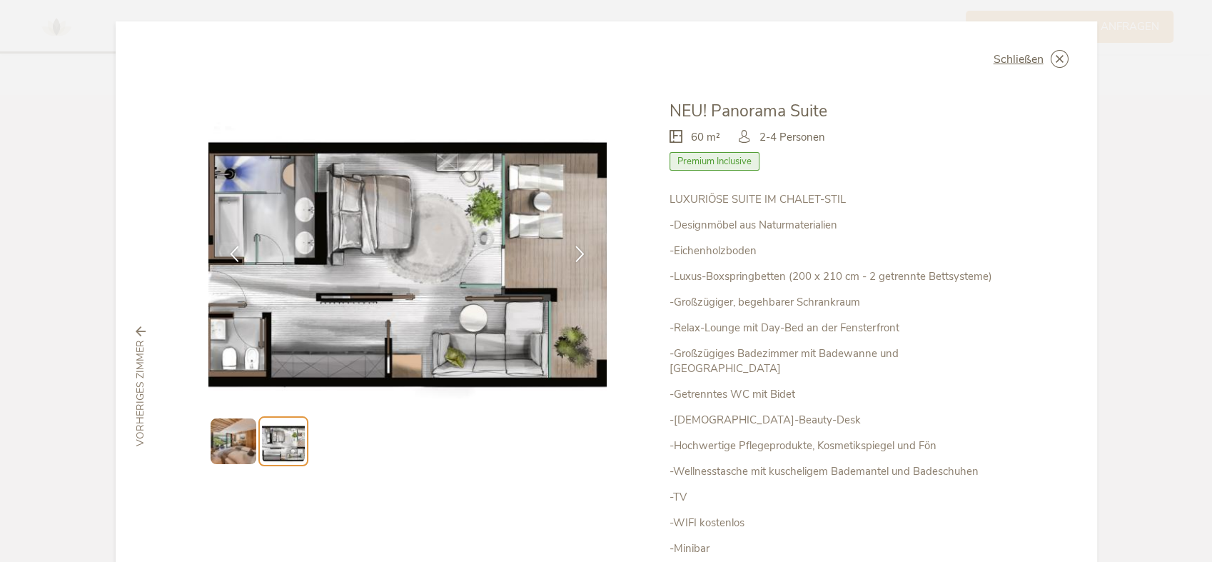
click at [567, 264] on div at bounding box center [579, 253] width 45 height 45
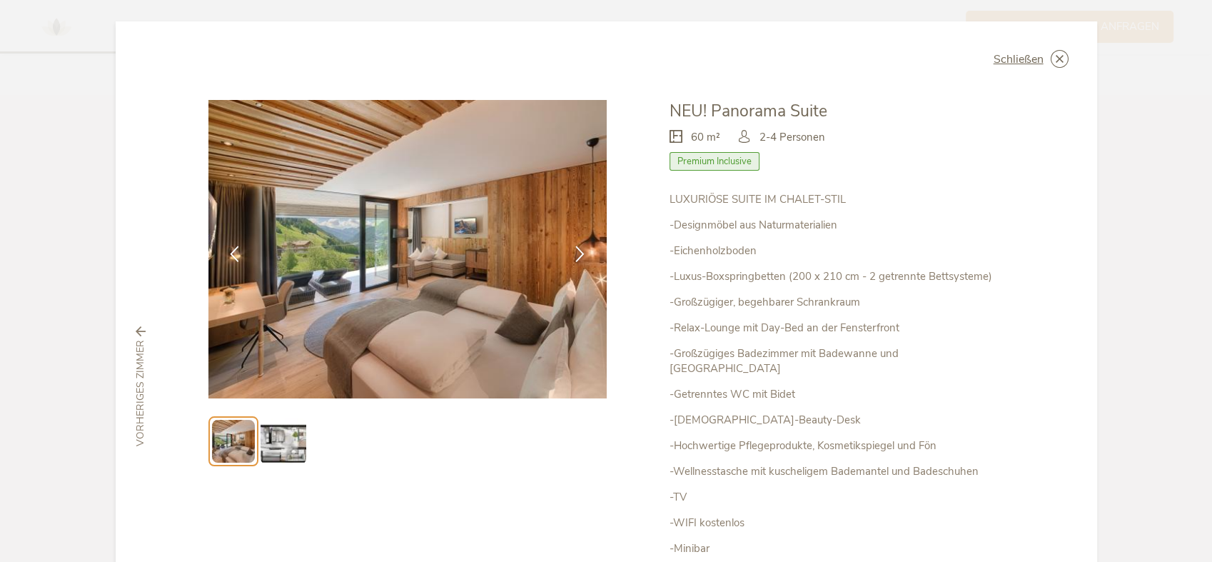
click at [572, 257] on icon at bounding box center [580, 253] width 16 height 16
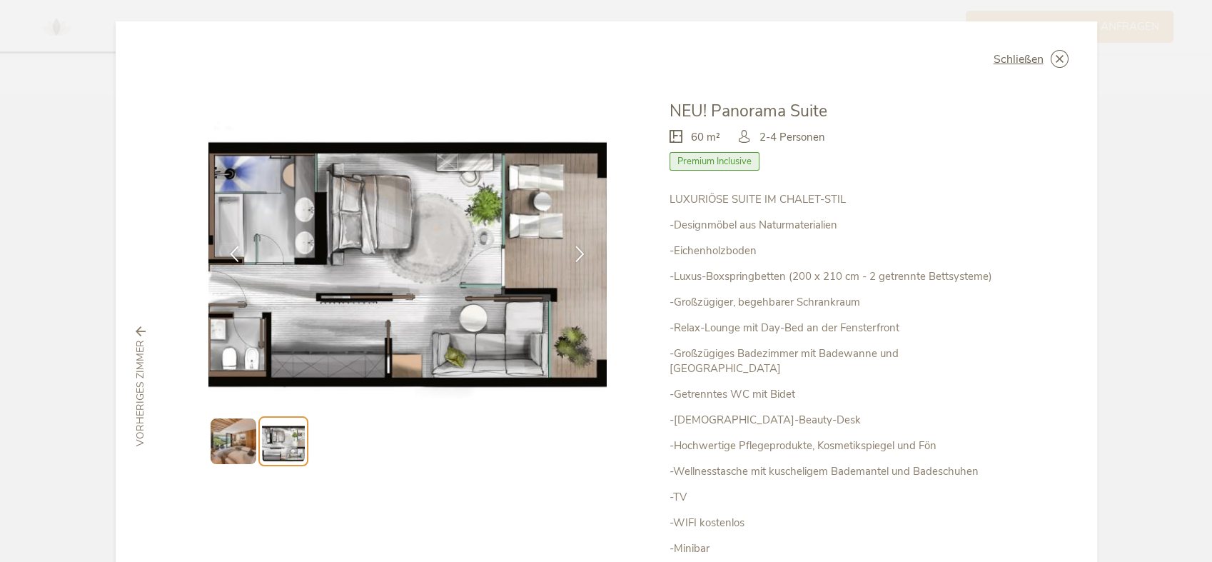
click at [562, 255] on div at bounding box center [579, 253] width 45 height 45
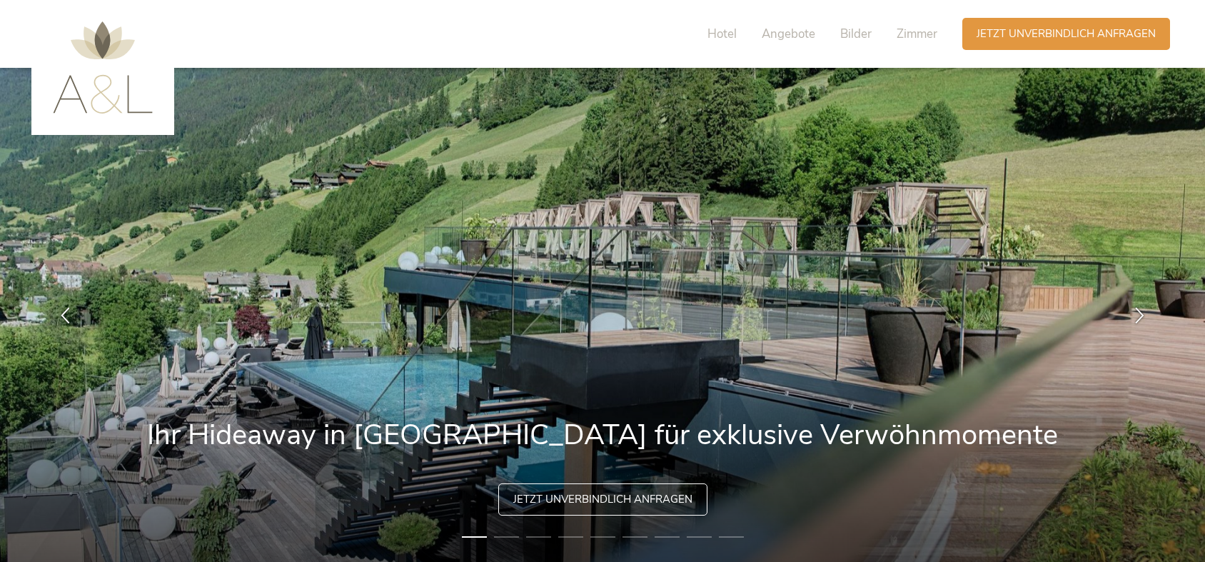
click at [913, 34] on span "Zimmer" at bounding box center [916, 34] width 41 height 16
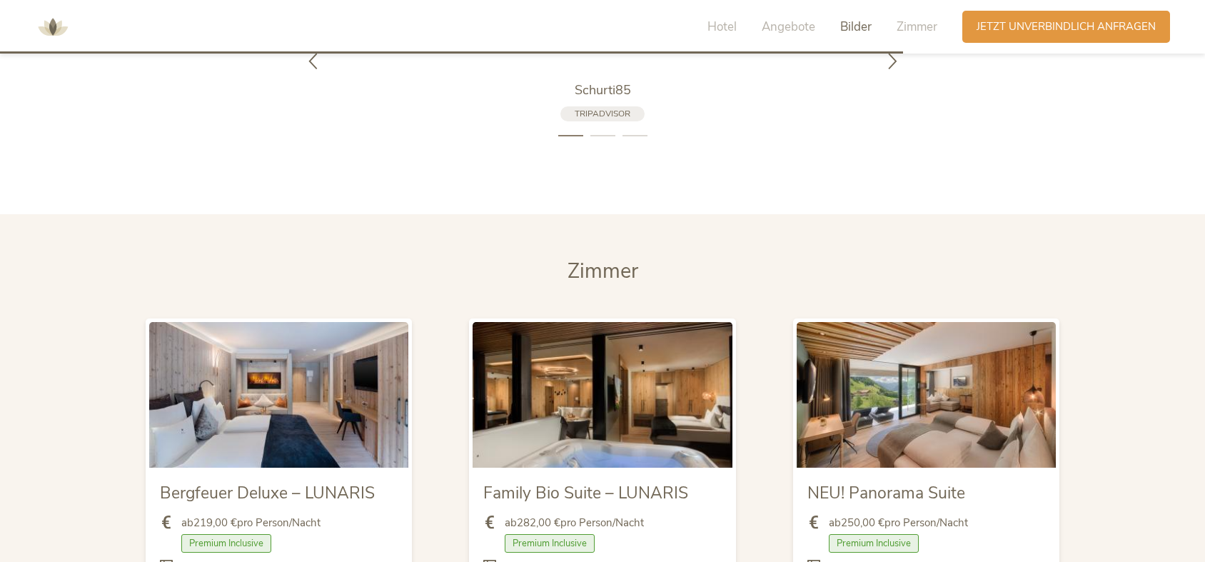
scroll to position [3238, 0]
